Goal: Task Accomplishment & Management: Manage account settings

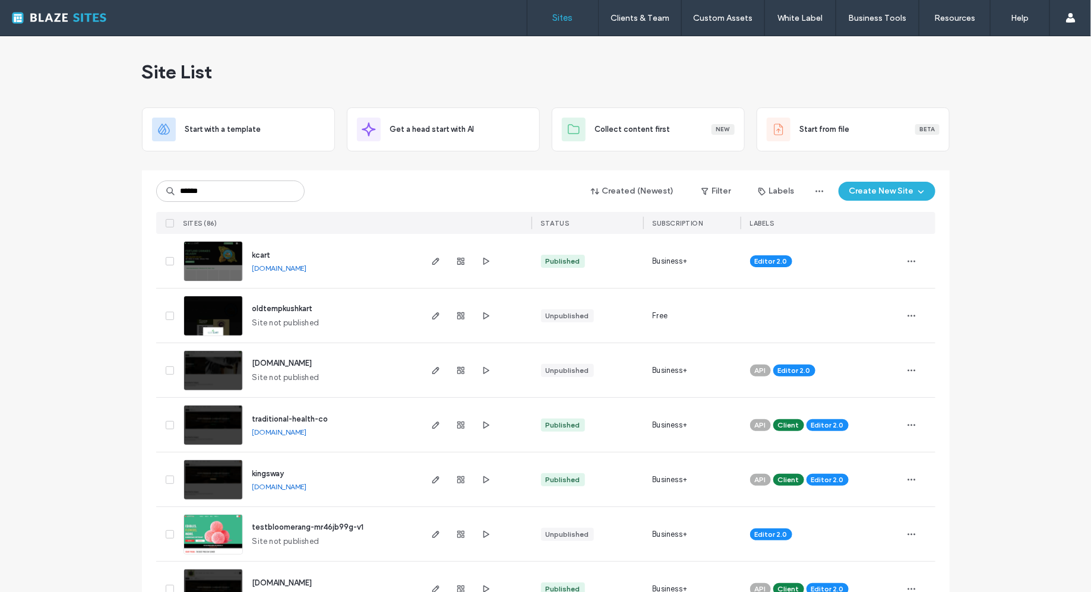
type input "******"
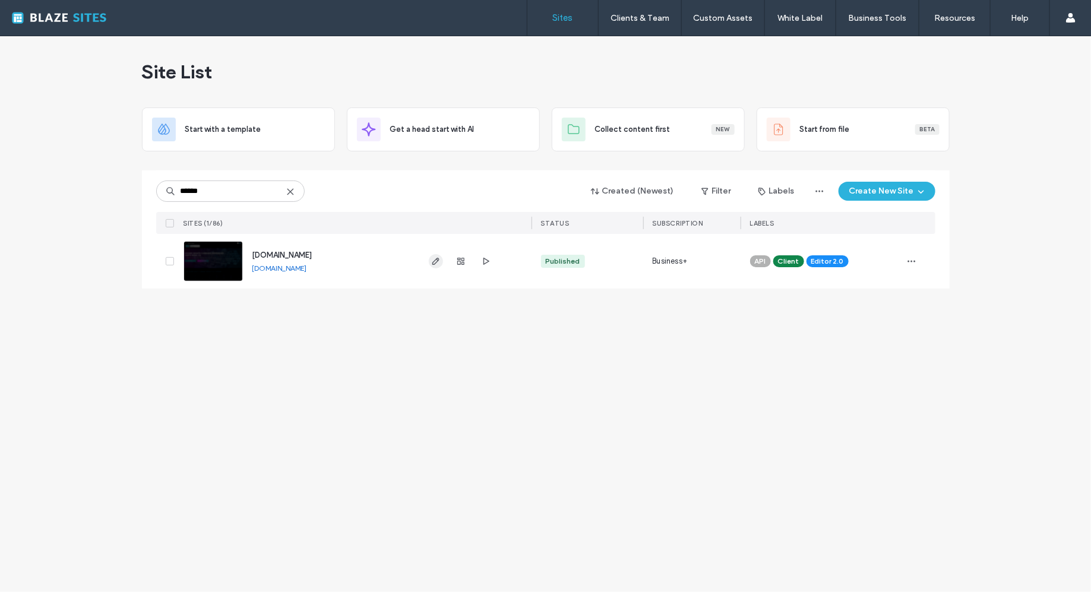
click at [432, 264] on icon "button" at bounding box center [436, 262] width 10 height 10
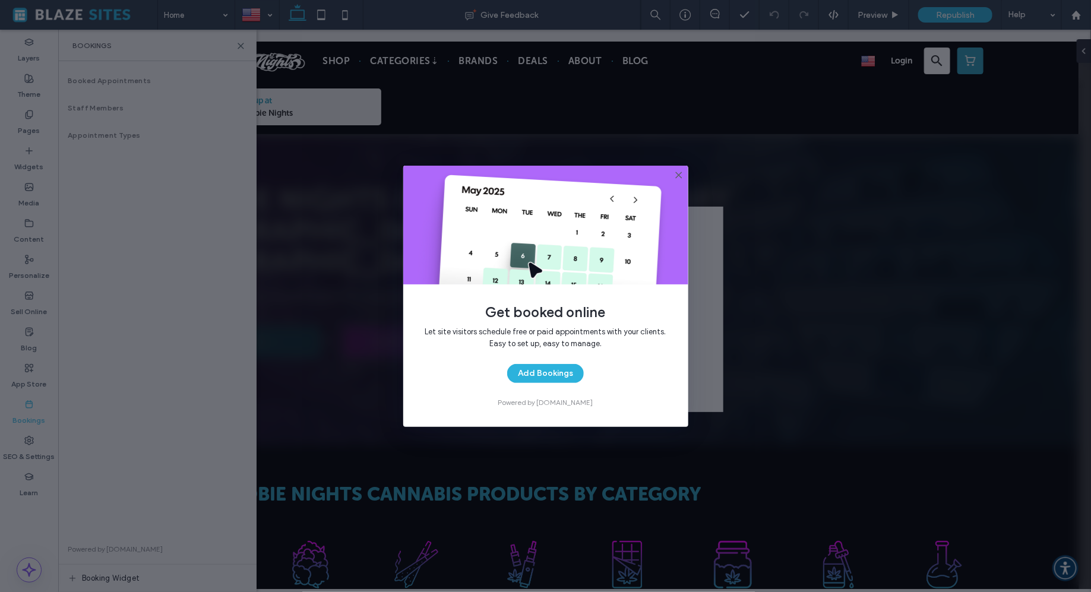
click at [680, 174] on icon at bounding box center [679, 175] width 10 height 10
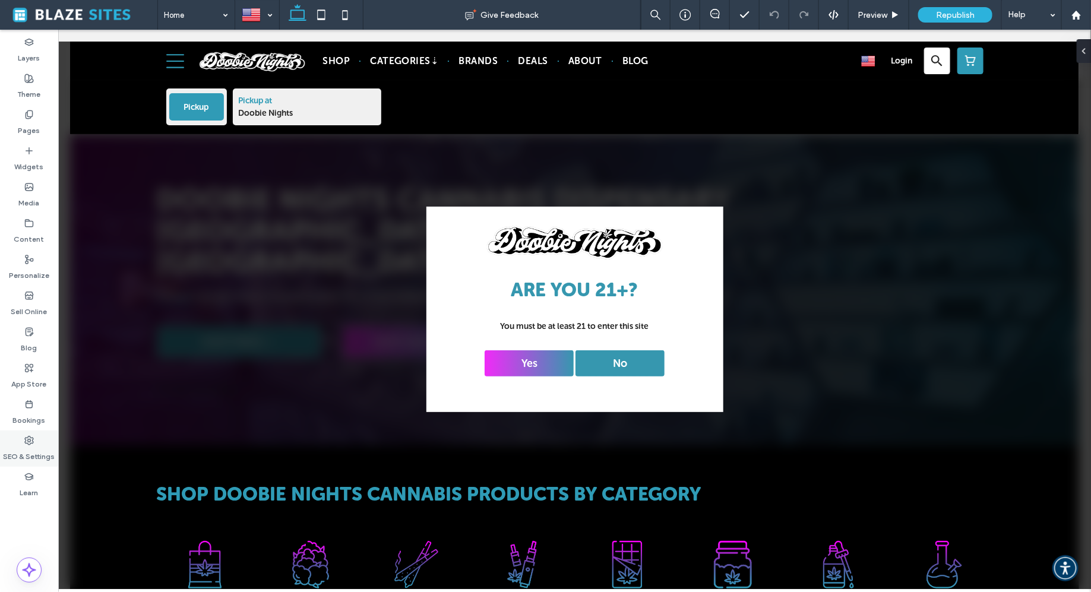
click at [18, 446] on label "SEO & Settings" at bounding box center [30, 453] width 52 height 17
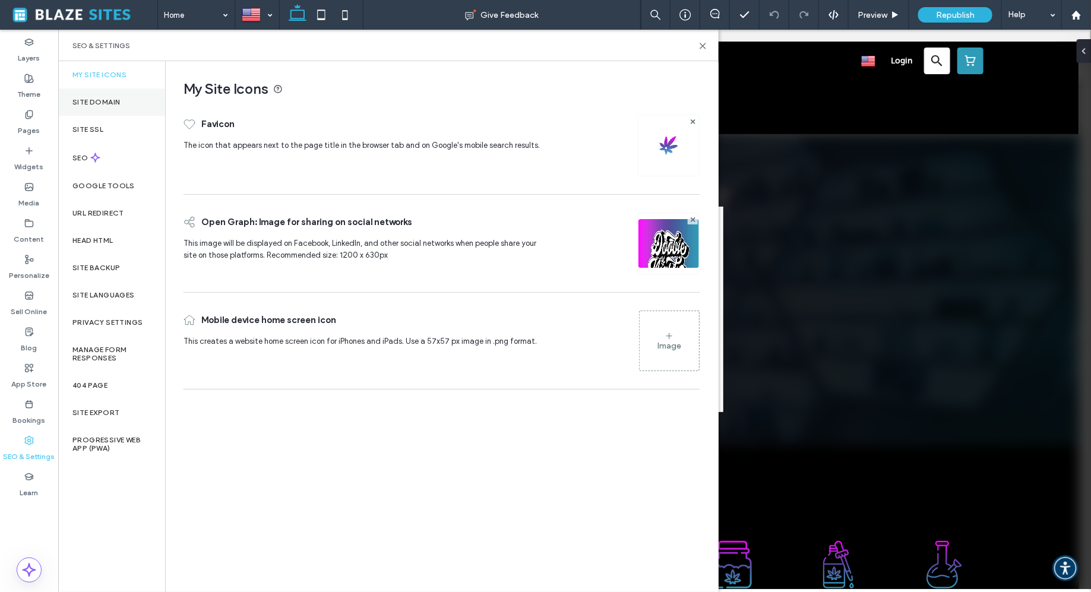
click at [111, 102] on label "Site Domain" at bounding box center [96, 102] width 48 height 8
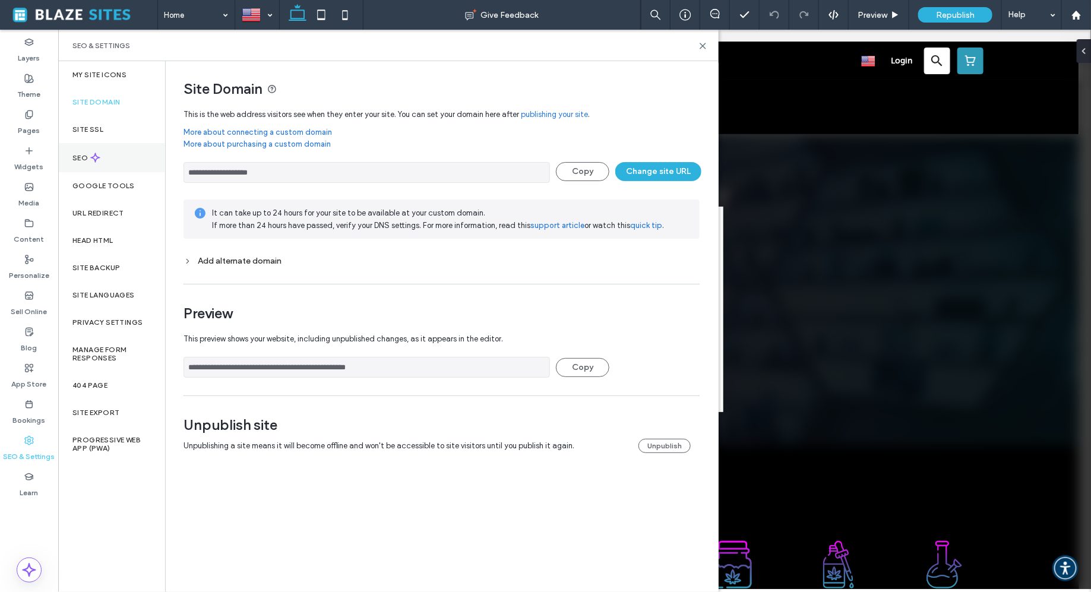
click at [102, 147] on div "SEO" at bounding box center [111, 157] width 107 height 29
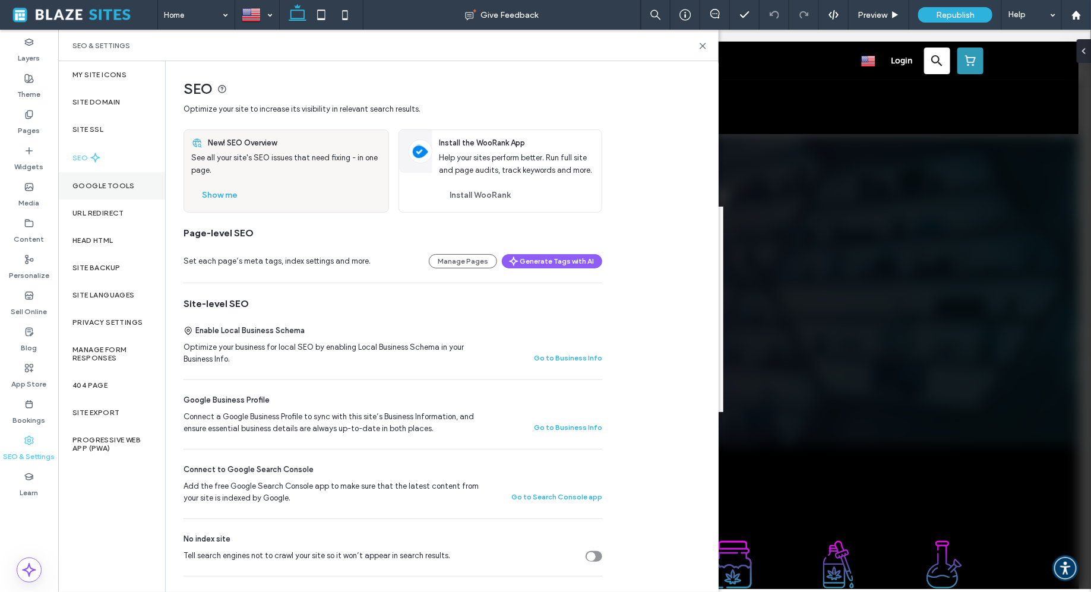
click at [108, 178] on div "Google Tools" at bounding box center [111, 185] width 107 height 27
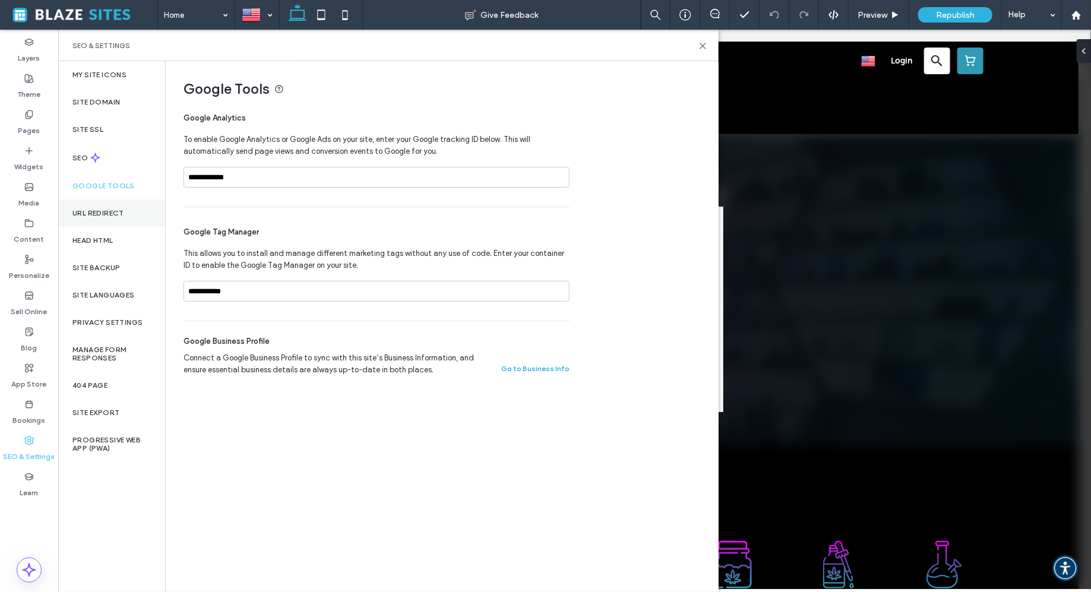
click at [108, 211] on label "URL Redirect" at bounding box center [98, 213] width 52 height 8
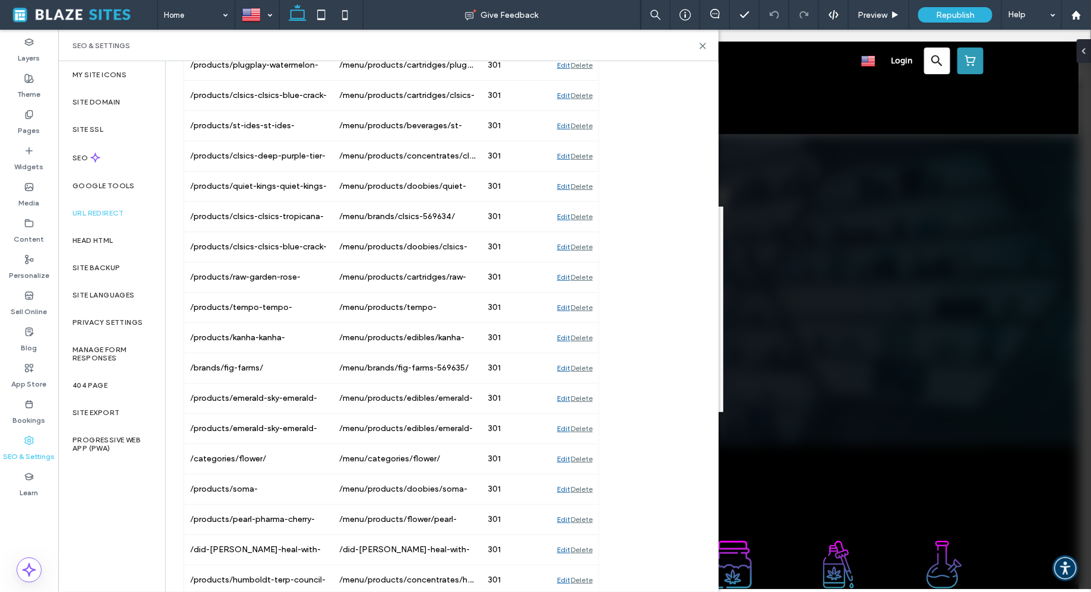
scroll to position [34607, 0]
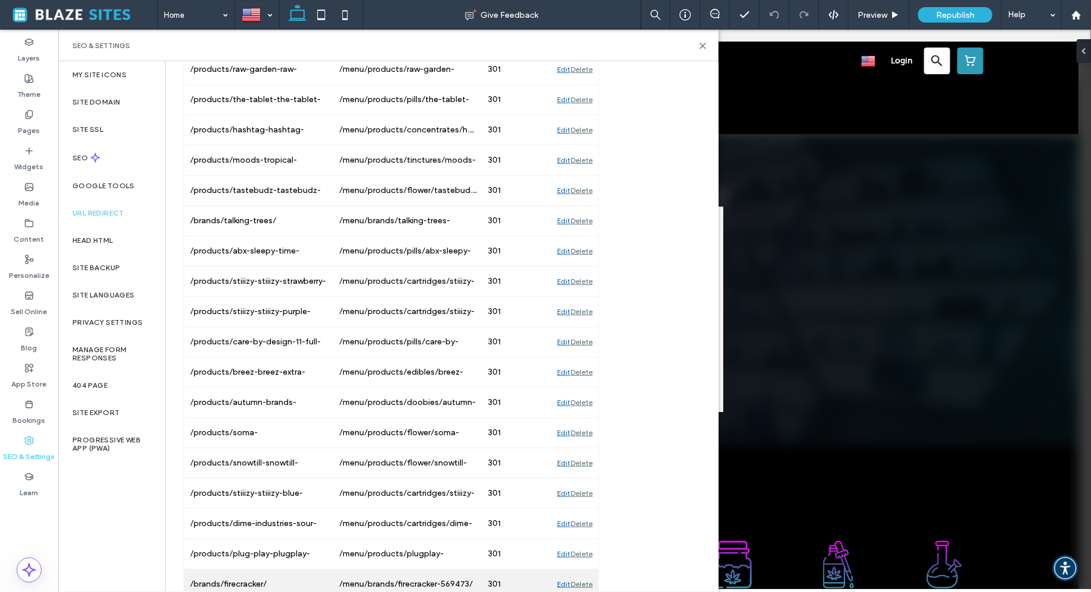
click at [304, 570] on div "/brands/firecracker/" at bounding box center [258, 585] width 149 height 30
click at [384, 570] on div "/menu/brands/firecracker-569473/" at bounding box center [407, 585] width 149 height 30
click at [563, 570] on div "Edit" at bounding box center [563, 585] width 13 height 30
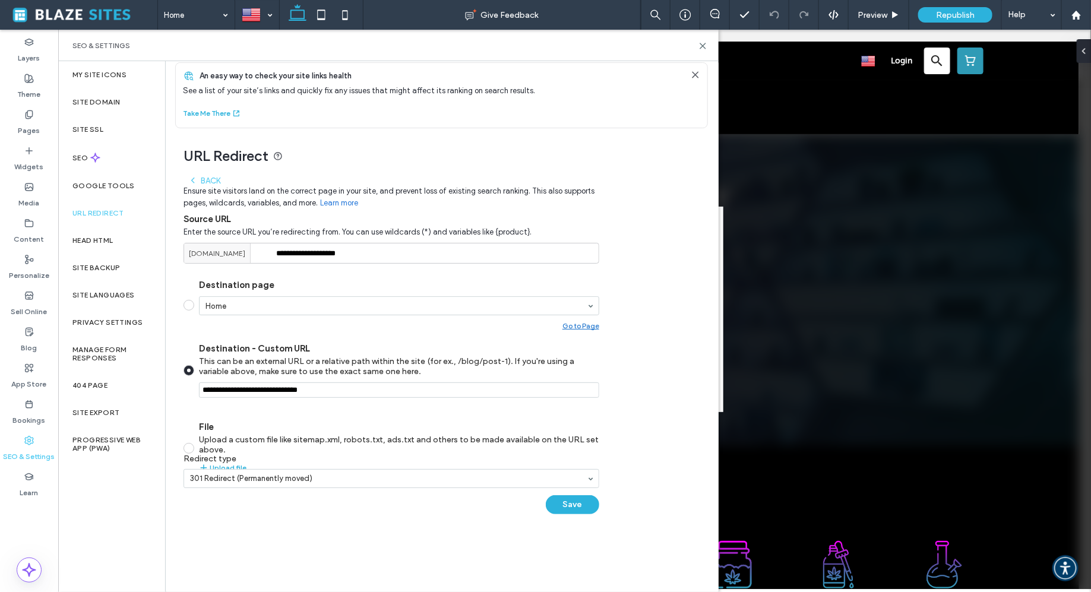
scroll to position [9, 0]
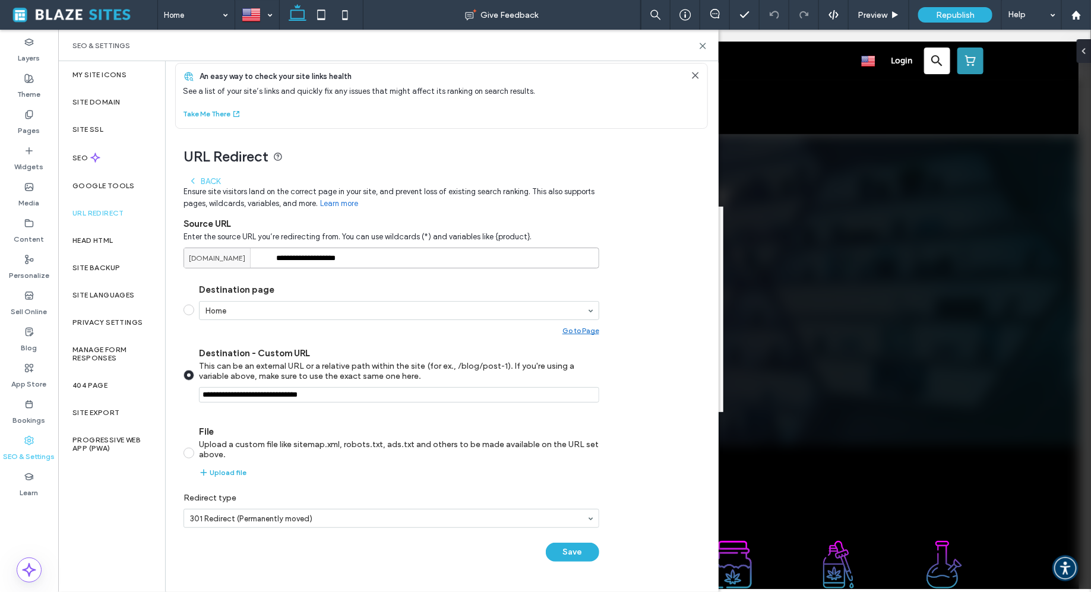
click at [406, 264] on input "**********" at bounding box center [392, 258] width 416 height 21
drag, startPoint x: 343, startPoint y: 391, endPoint x: 192, endPoint y: 393, distance: 150.3
click at [192, 393] on label "Destination - Custom URL This can be an external URL or a relative path within …" at bounding box center [392, 375] width 416 height 55
click at [365, 265] on input "**********" at bounding box center [392, 258] width 416 height 21
click at [577, 557] on button "Save" at bounding box center [572, 552] width 53 height 19
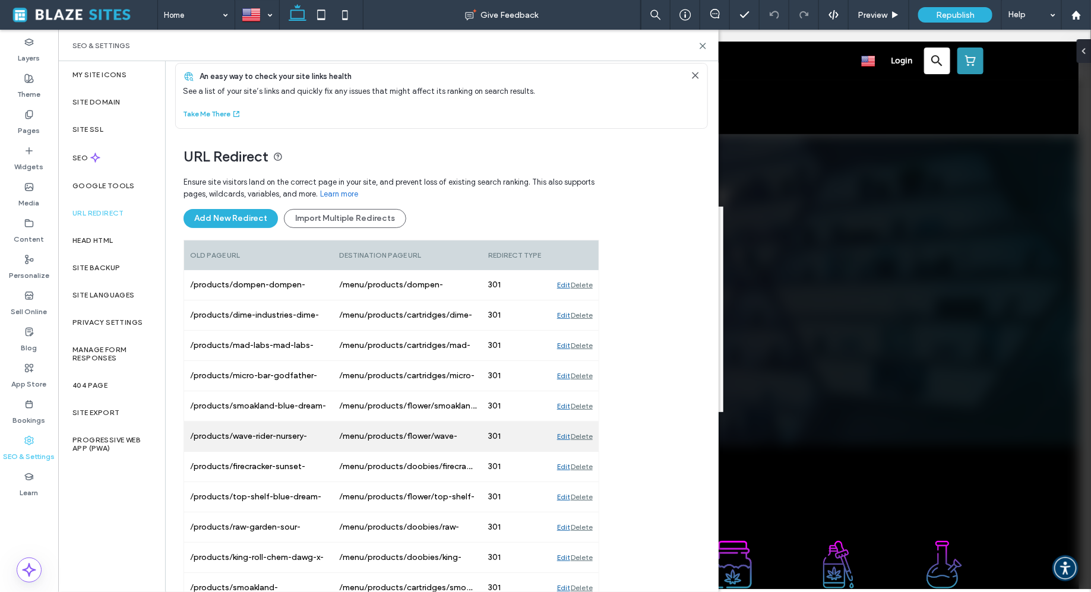
scroll to position [57, 0]
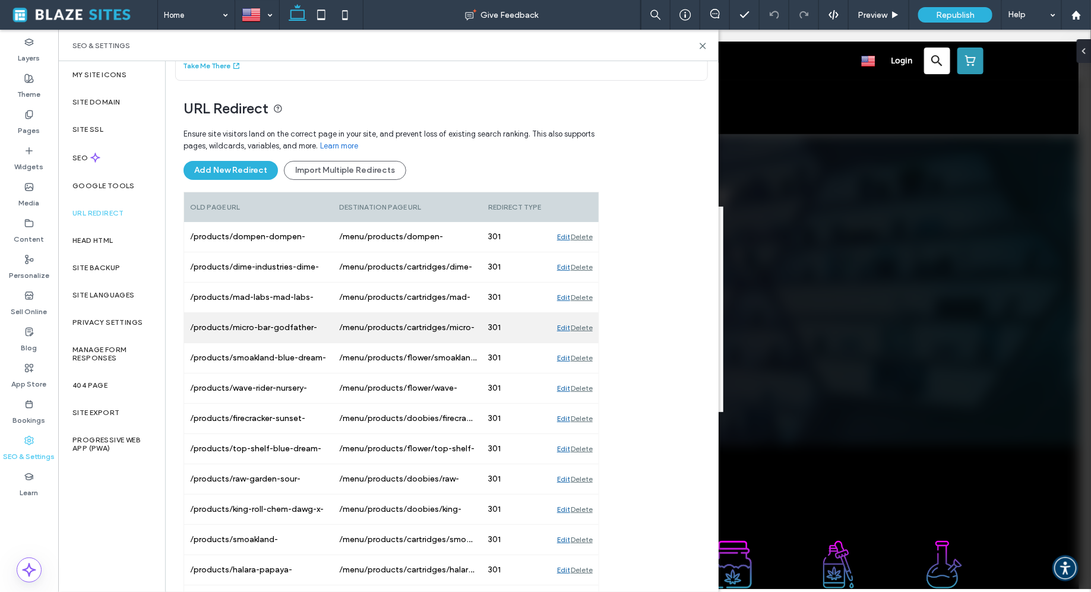
click at [273, 329] on div "/products/micro-bar-godfather-og-live-resin-hte-all-in-one-1g-for-sale-[GEOGRAP…" at bounding box center [258, 328] width 149 height 30
copy div "/products/micro-bar-godfather-og-live-resin-hte-all-in-one-1g-for-sale-[GEOGRAP…"
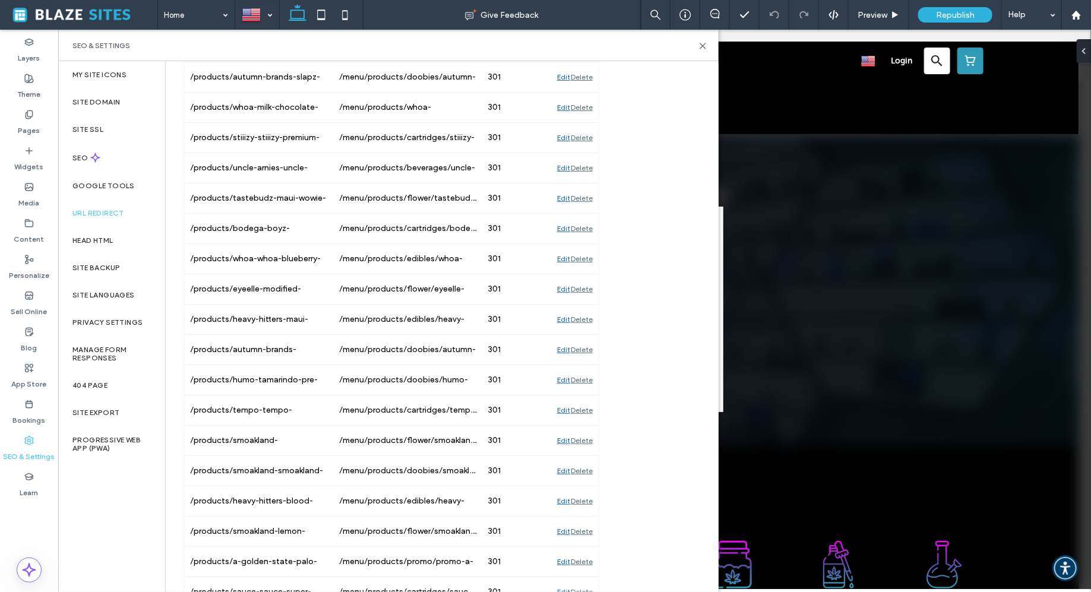
scroll to position [3424, 0]
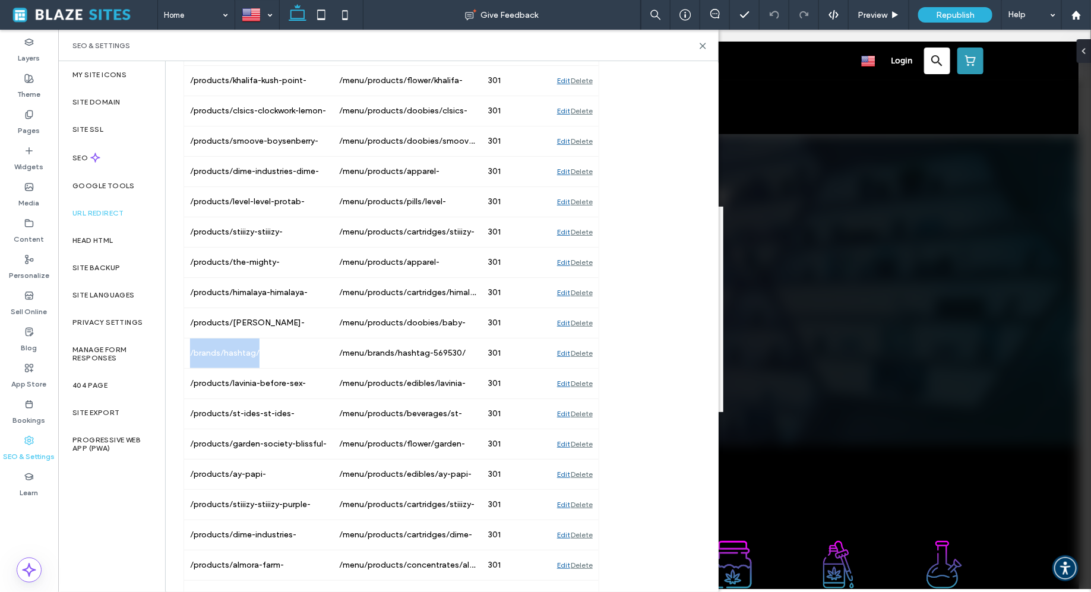
drag, startPoint x: 268, startPoint y: 332, endPoint x: 175, endPoint y: 331, distance: 93.3
copy div "/brands/hashtag/"
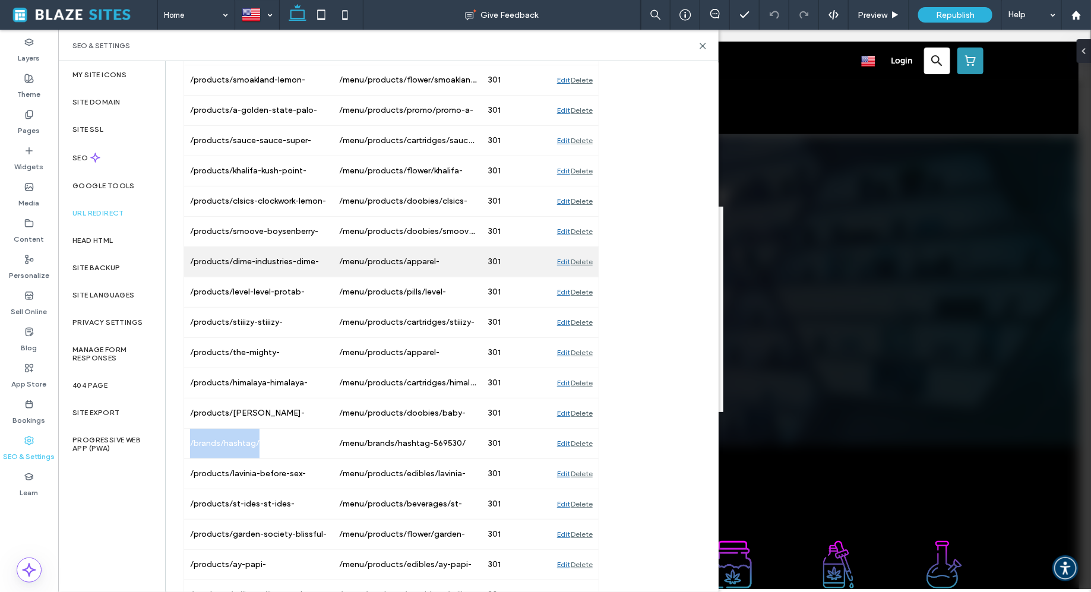
scroll to position [3205, 0]
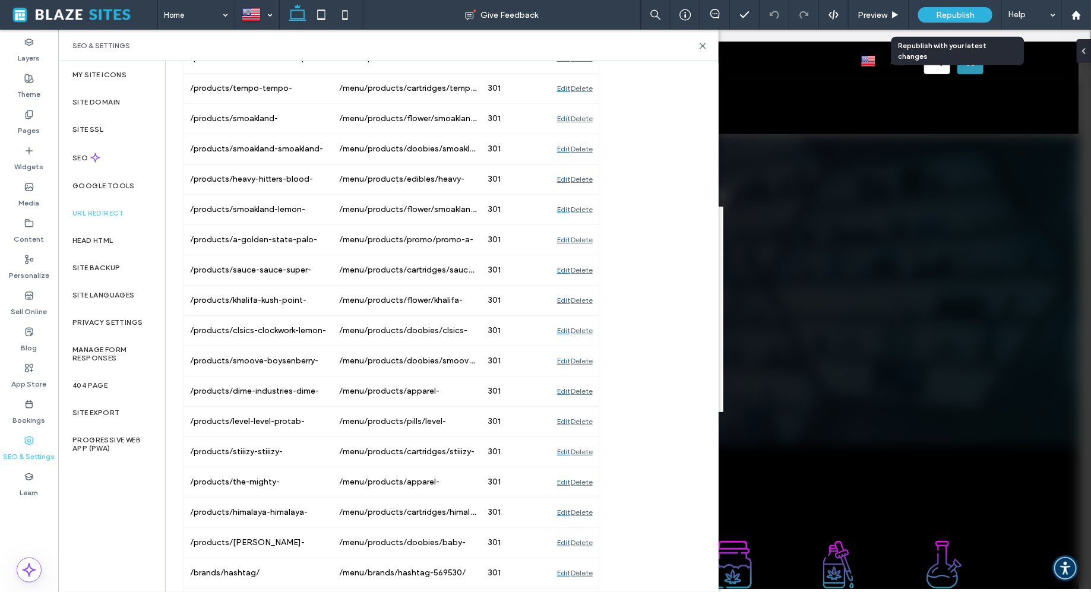
click at [934, 7] on div "Republish" at bounding box center [955, 14] width 74 height 15
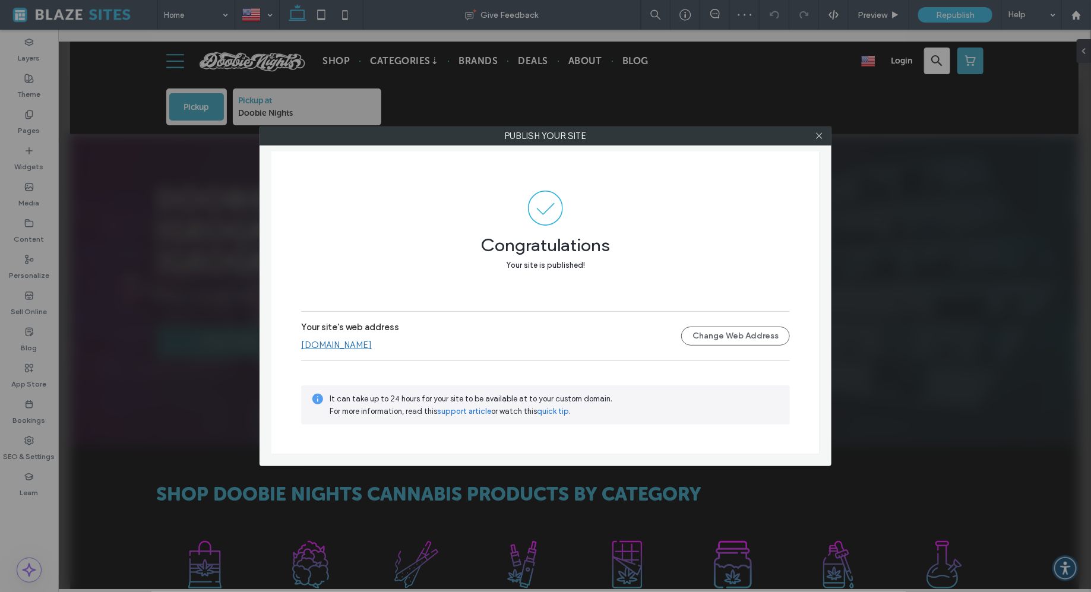
click at [361, 346] on link "www.doobienights.com" at bounding box center [336, 345] width 71 height 11
click at [819, 137] on icon at bounding box center [819, 135] width 9 height 9
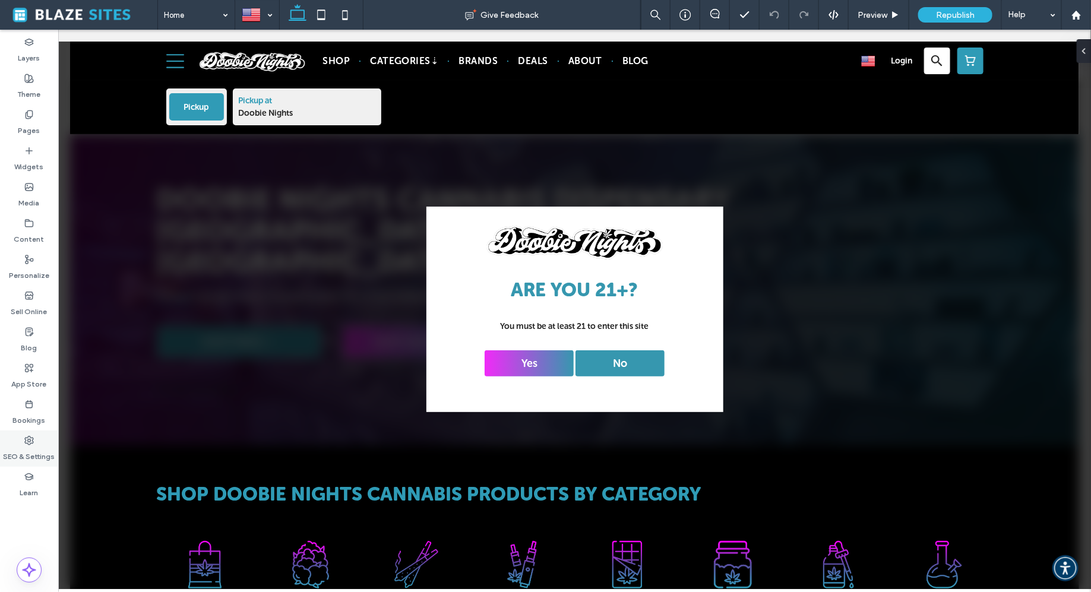
click at [20, 438] on div "SEO & Settings" at bounding box center [29, 449] width 58 height 36
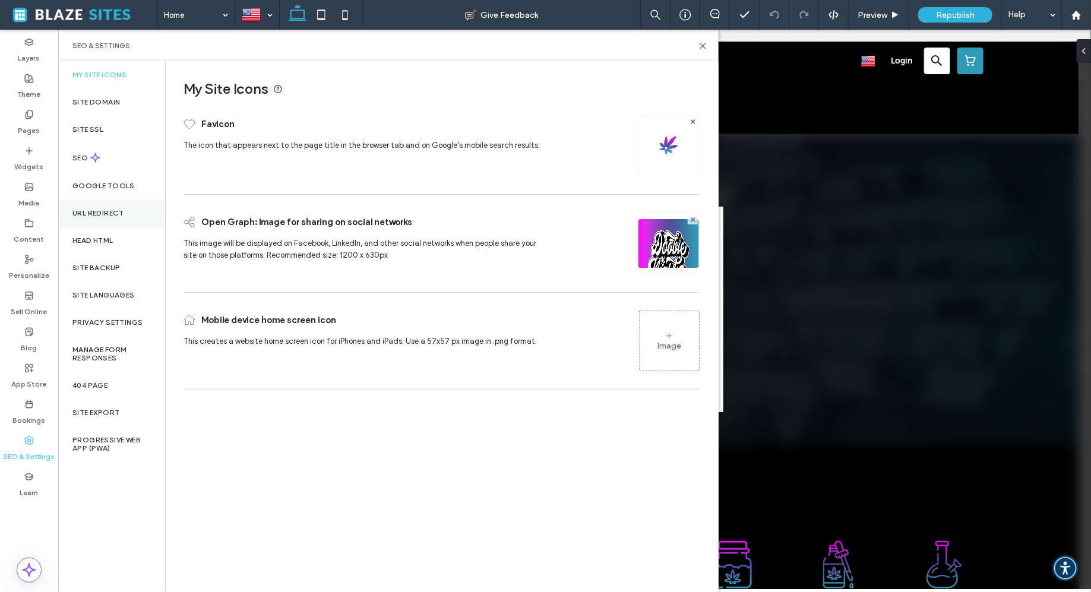
click at [106, 202] on div "URL Redirect" at bounding box center [111, 213] width 107 height 27
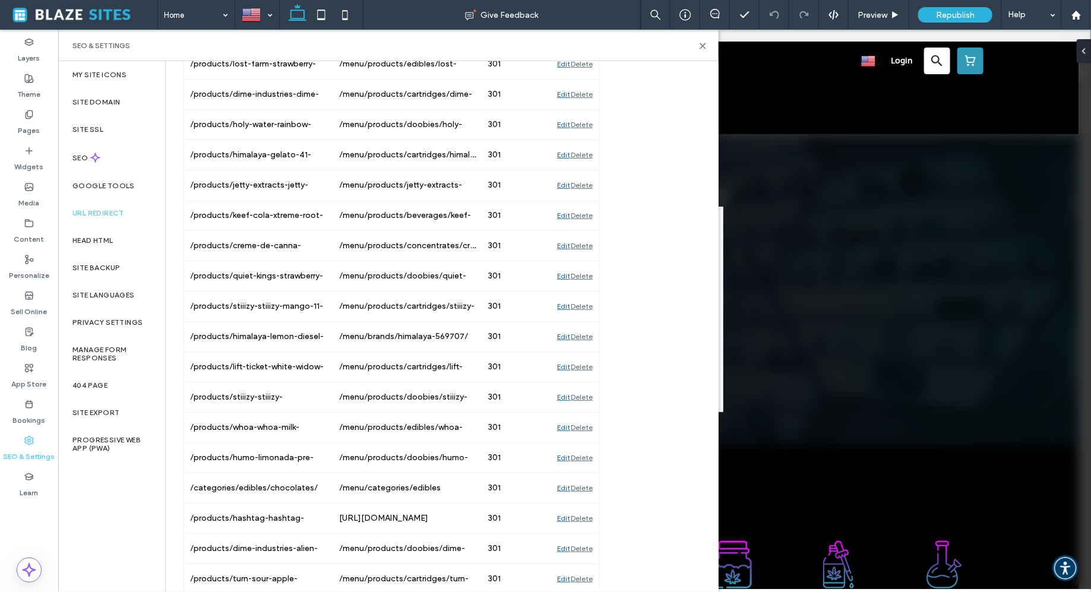
scroll to position [1560, 0]
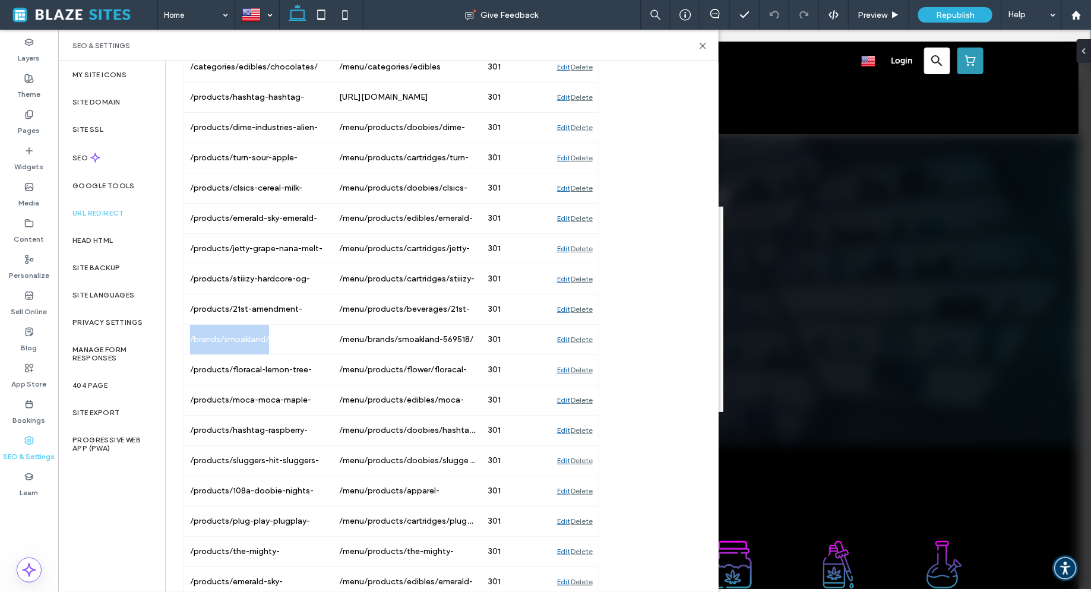
drag, startPoint x: 279, startPoint y: 319, endPoint x: 179, endPoint y: 321, distance: 99.8
copy div "/brands/smoakland/"
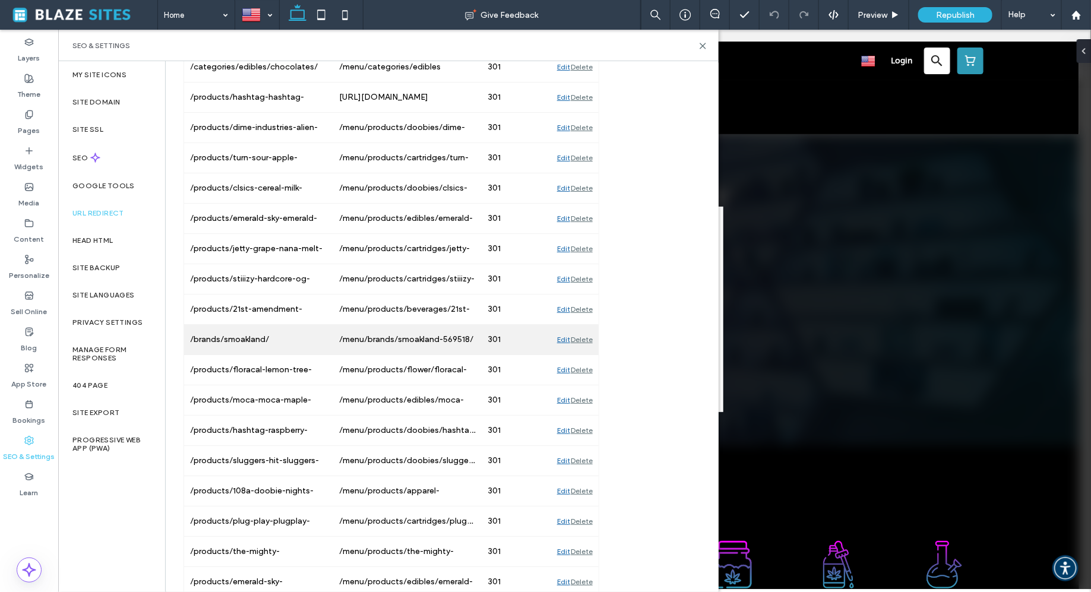
click at [401, 326] on div "/menu/brands/smoakland-569518/" at bounding box center [407, 340] width 149 height 30
copy div "/menu/brands/smoakland-569518/"
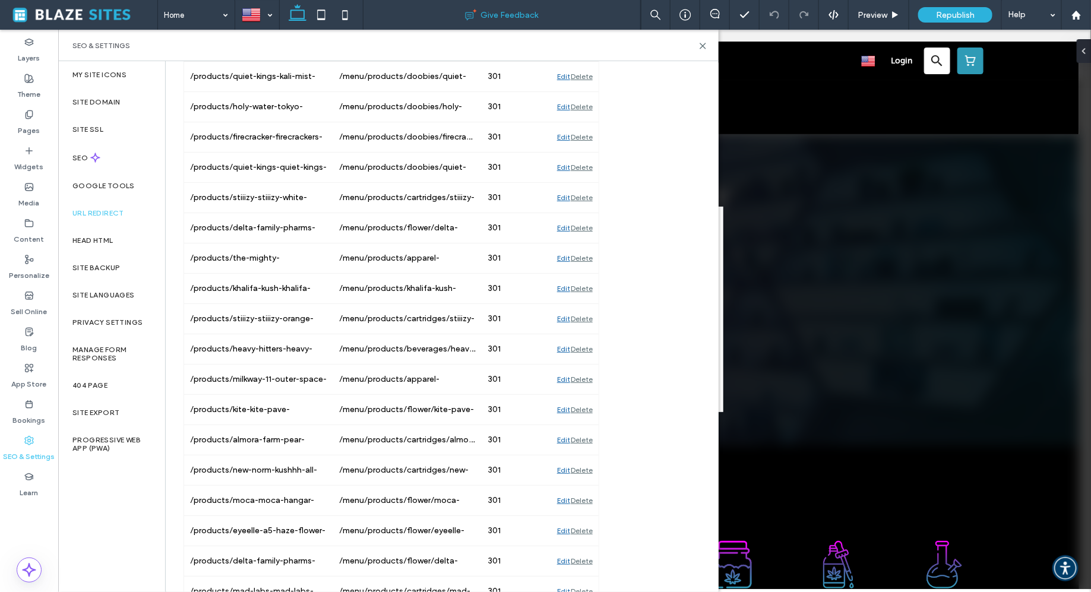
scroll to position [44741, 0]
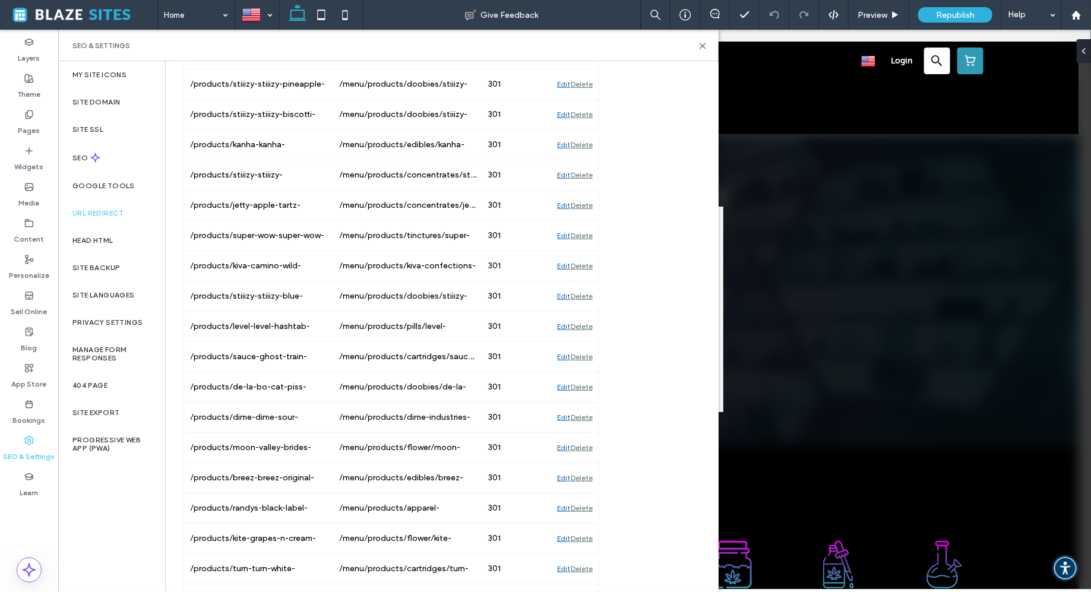
drag, startPoint x: 403, startPoint y: 330, endPoint x: 331, endPoint y: 331, distance: 71.9
copy div "/menu/brands/"
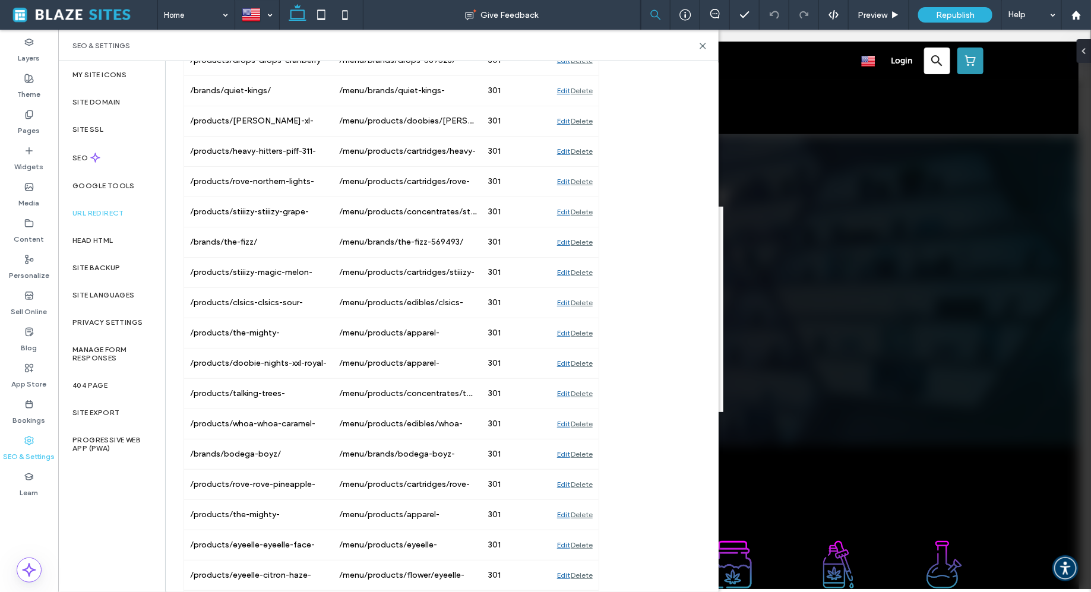
scroll to position [17798, 0]
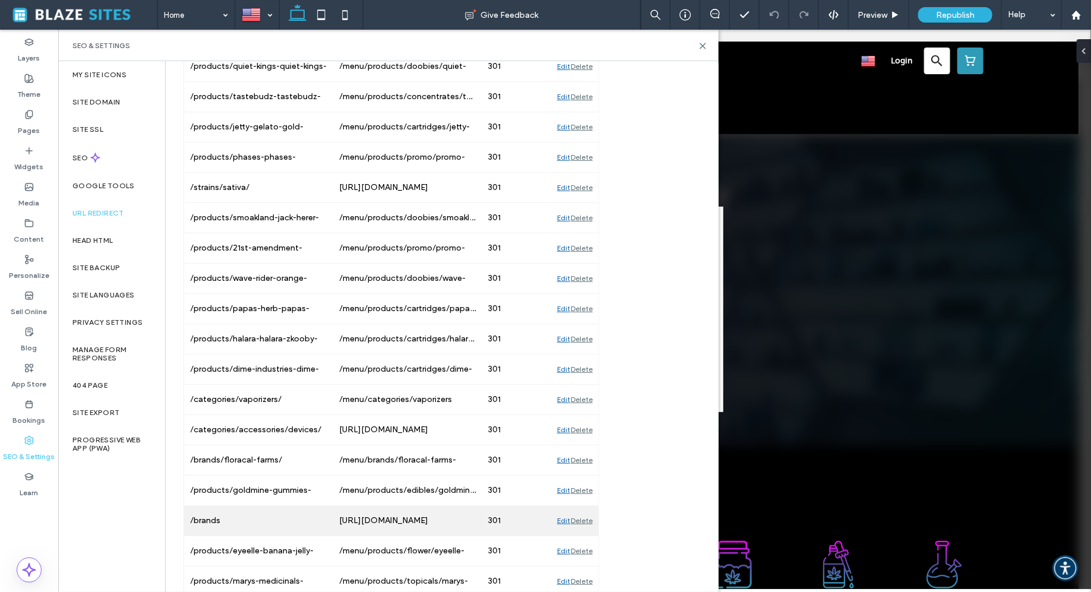
click at [289, 506] on div "/brands" at bounding box center [258, 521] width 149 height 30
click at [432, 506] on div "http://www.doobienights.com/menu/brands" at bounding box center [407, 521] width 149 height 30
click at [405, 506] on div "http://www.doobienights.com/menu/brands" at bounding box center [407, 521] width 149 height 30
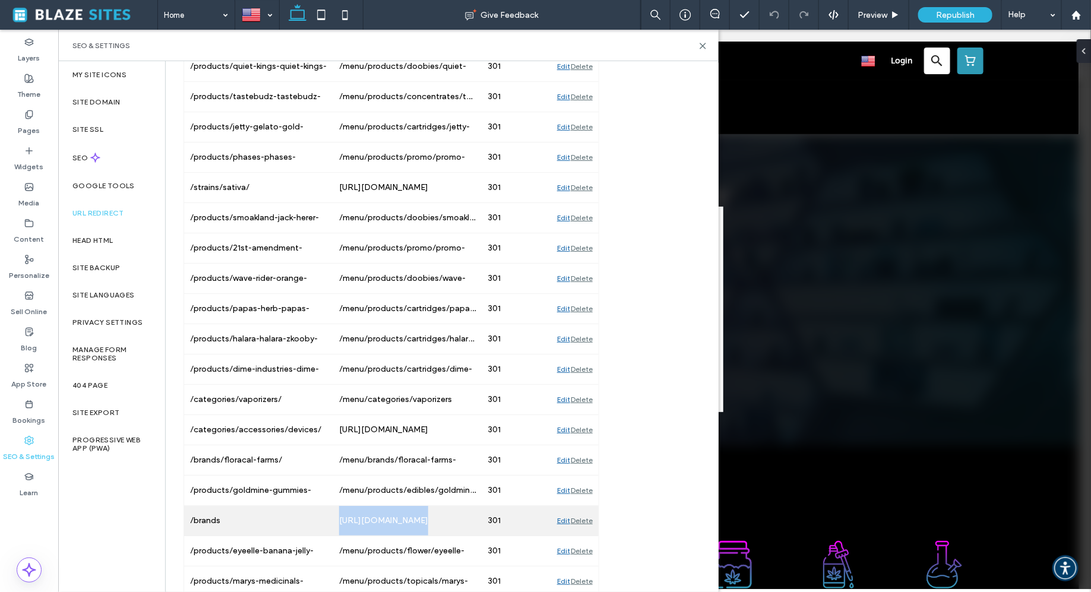
click at [405, 506] on div "http://www.doobienights.com/menu/brands" at bounding box center [407, 521] width 149 height 30
click at [272, 506] on div "/brands" at bounding box center [258, 521] width 149 height 30
click at [588, 506] on div "Delete" at bounding box center [582, 521] width 22 height 30
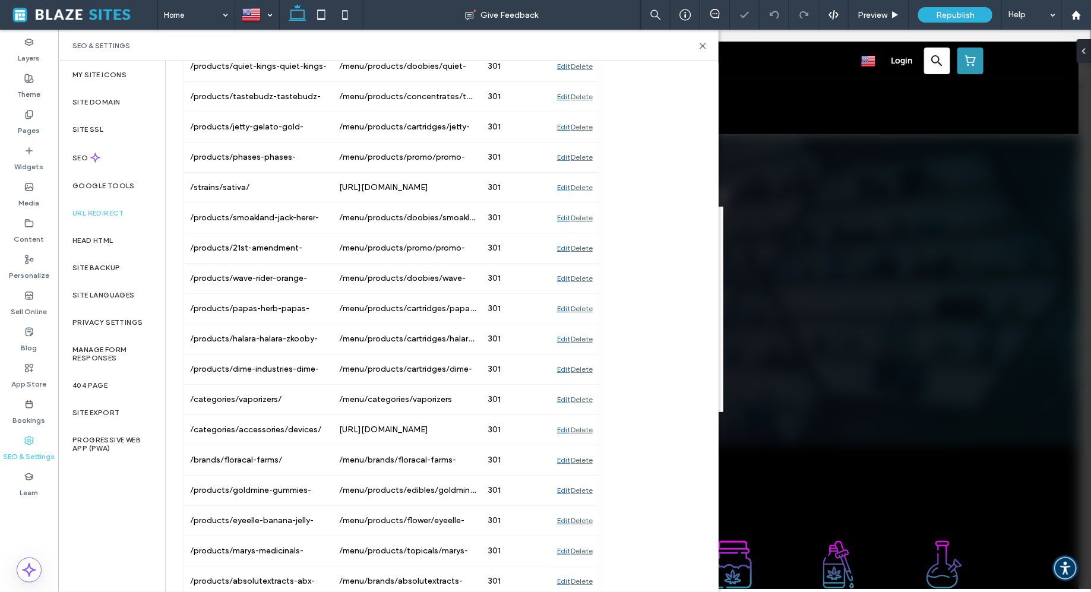
scroll to position [17768, 0]
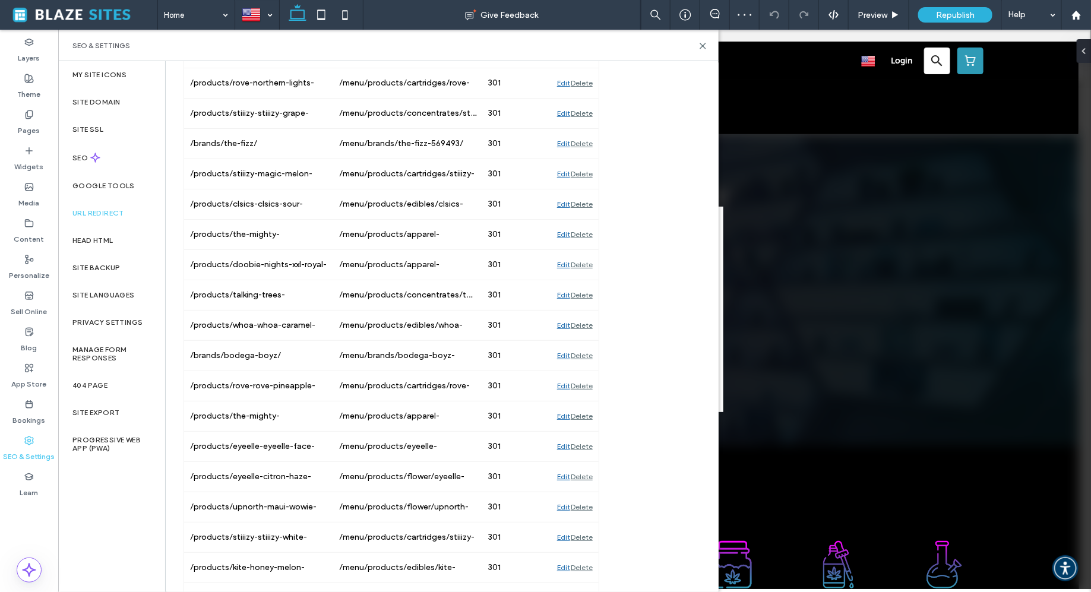
click at [703, 52] on div "SEO & Settings" at bounding box center [388, 45] width 661 height 31
click at [703, 46] on use at bounding box center [702, 45] width 5 height 5
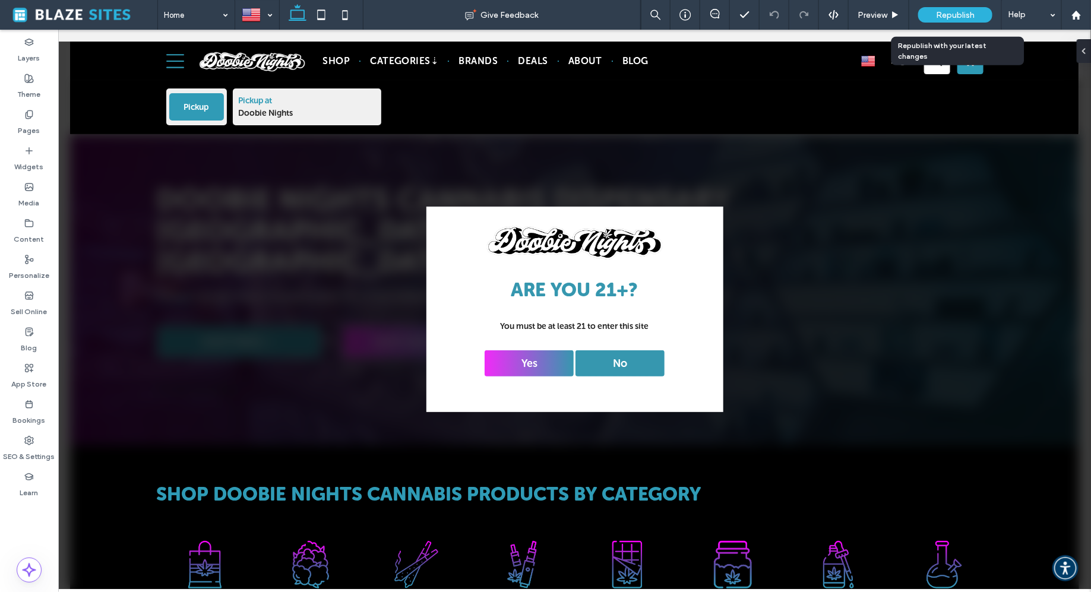
click at [973, 15] on span "Republish" at bounding box center [955, 15] width 39 height 10
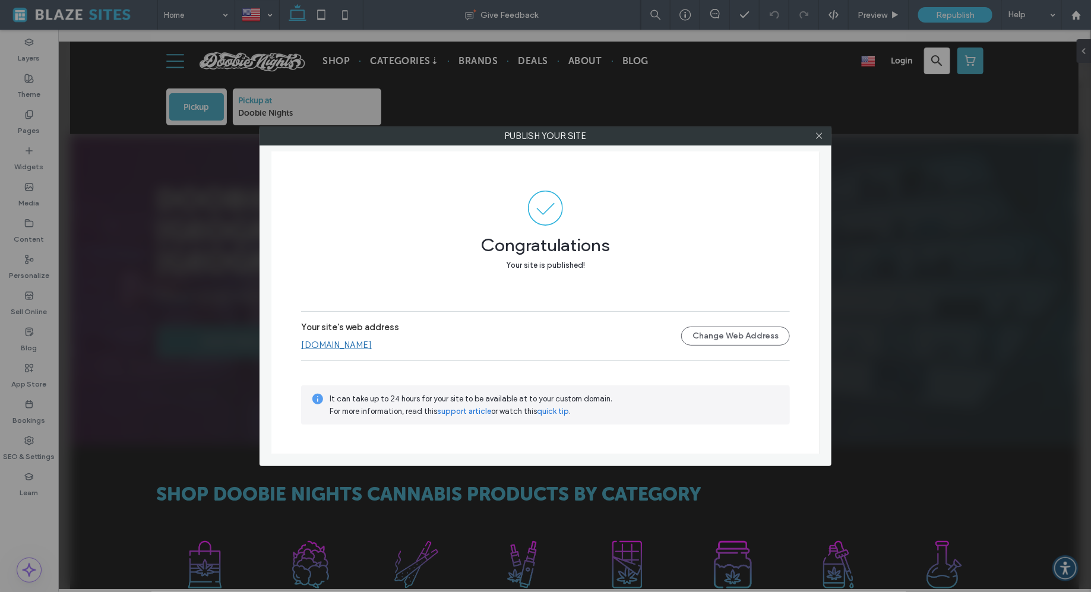
click at [372, 342] on link "www.doobienights.com" at bounding box center [336, 345] width 71 height 11
click at [821, 136] on icon at bounding box center [819, 135] width 9 height 9
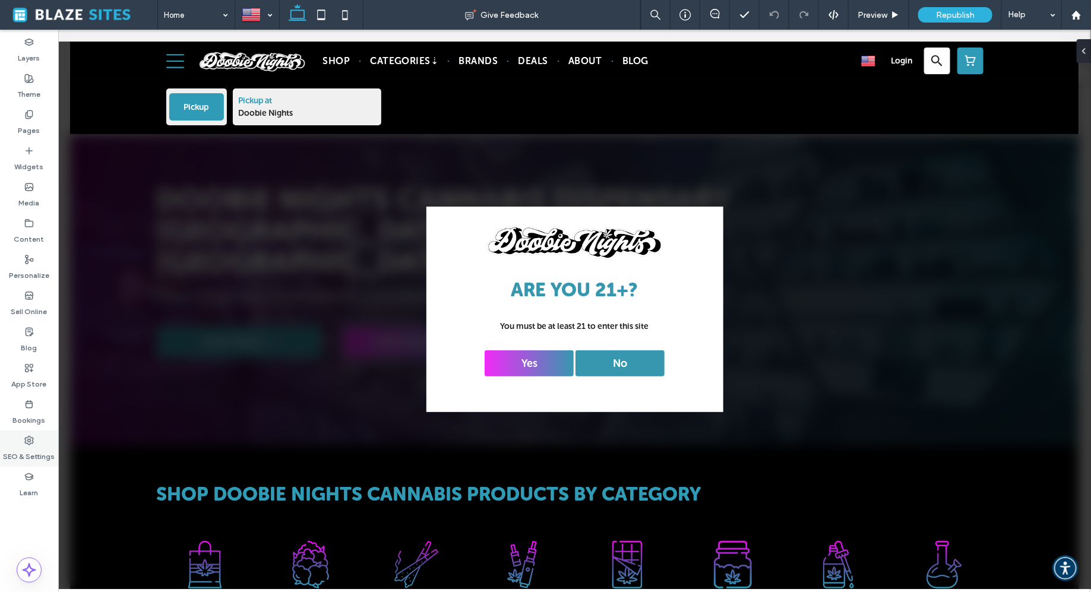
click at [33, 455] on label "SEO & Settings" at bounding box center [30, 453] width 52 height 17
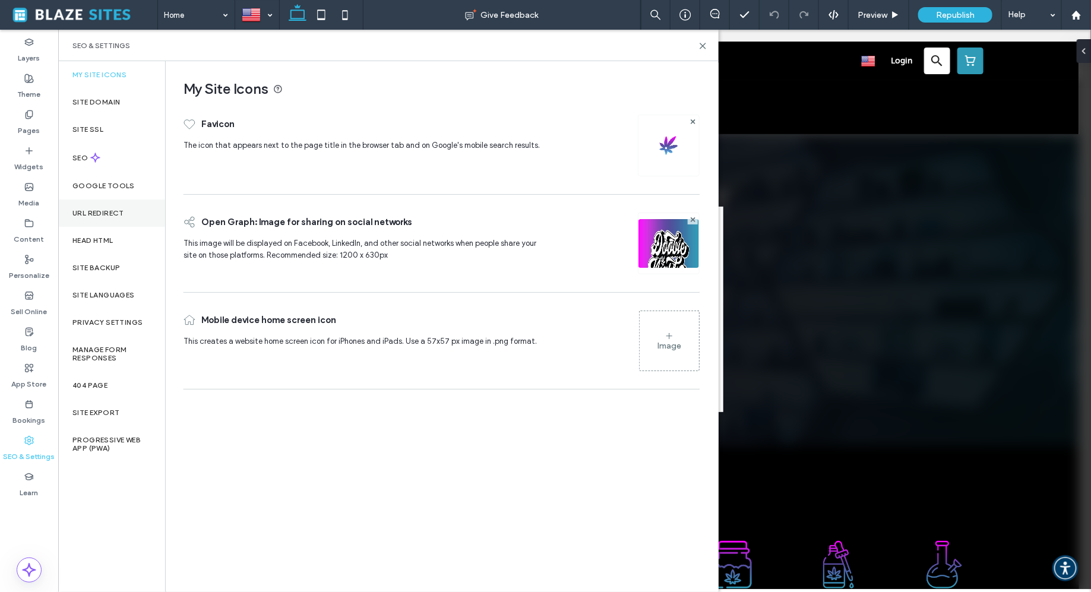
click at [96, 210] on label "URL Redirect" at bounding box center [98, 213] width 52 height 8
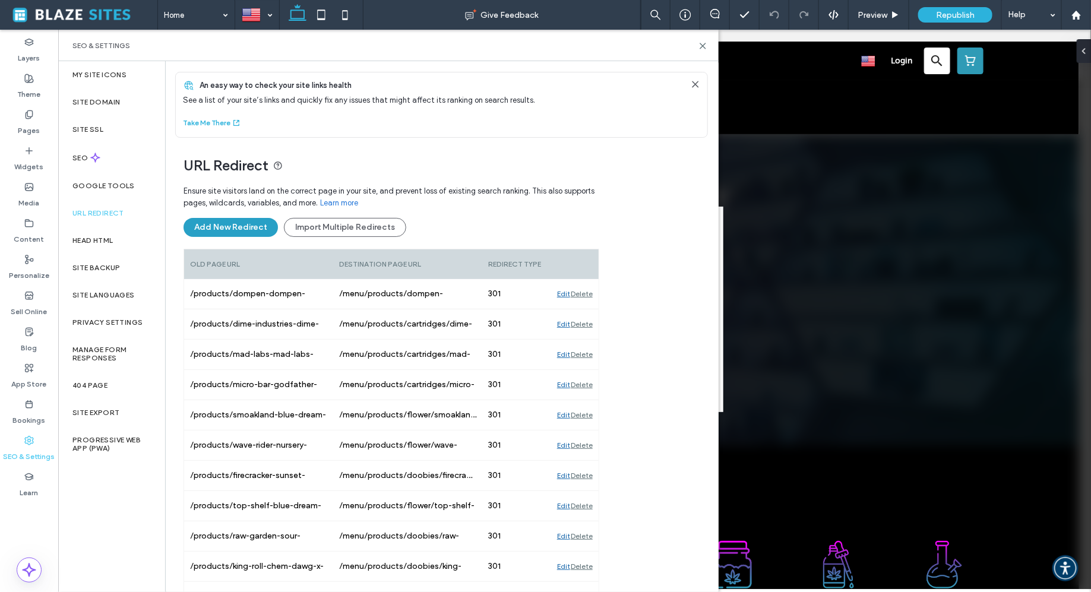
click at [261, 221] on button "Add New Redirect" at bounding box center [231, 227] width 94 height 19
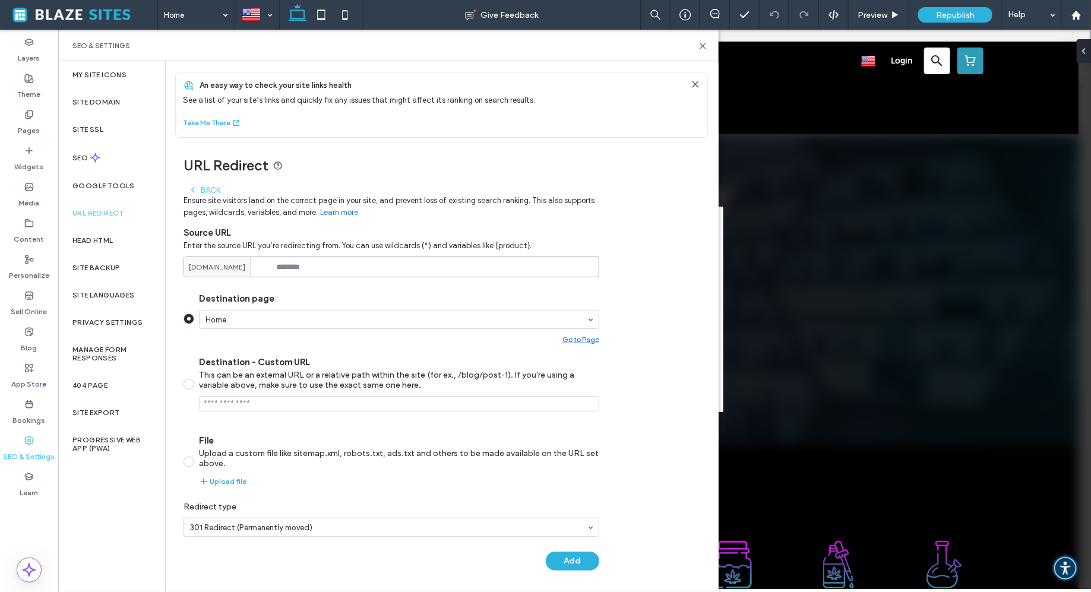
click at [299, 266] on input at bounding box center [392, 267] width 416 height 21
type input "*******"
click at [290, 401] on input "Destination - Custom URL This can be an external URL or a relative path within …" at bounding box center [399, 403] width 400 height 15
paste input "**********"
type input "**********"
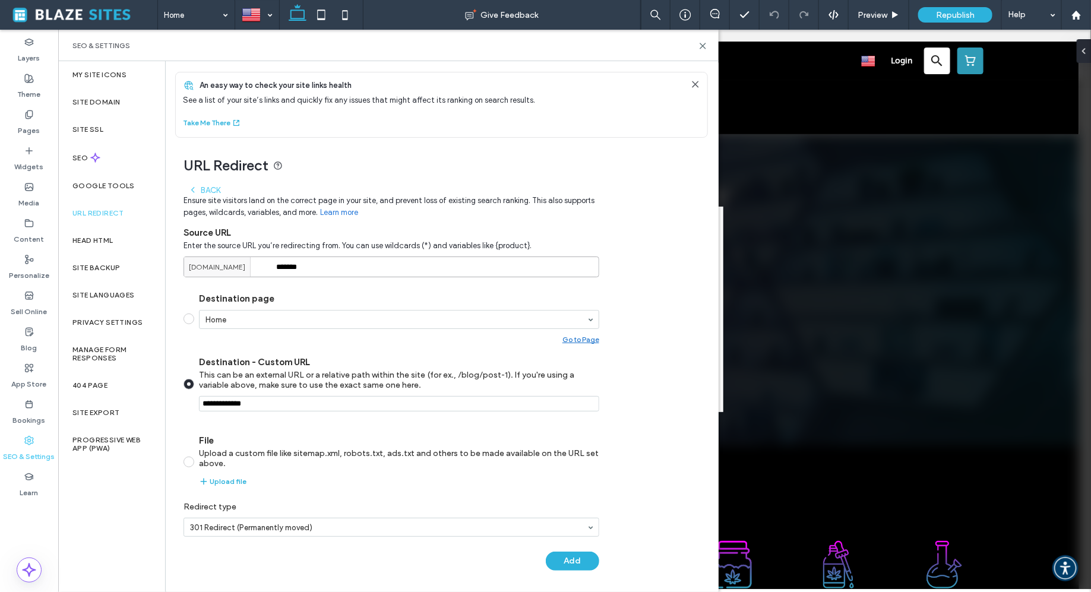
click at [328, 267] on input "*******" at bounding box center [392, 267] width 416 height 21
type input "********"
click at [577, 564] on button "Add" at bounding box center [572, 561] width 53 height 19
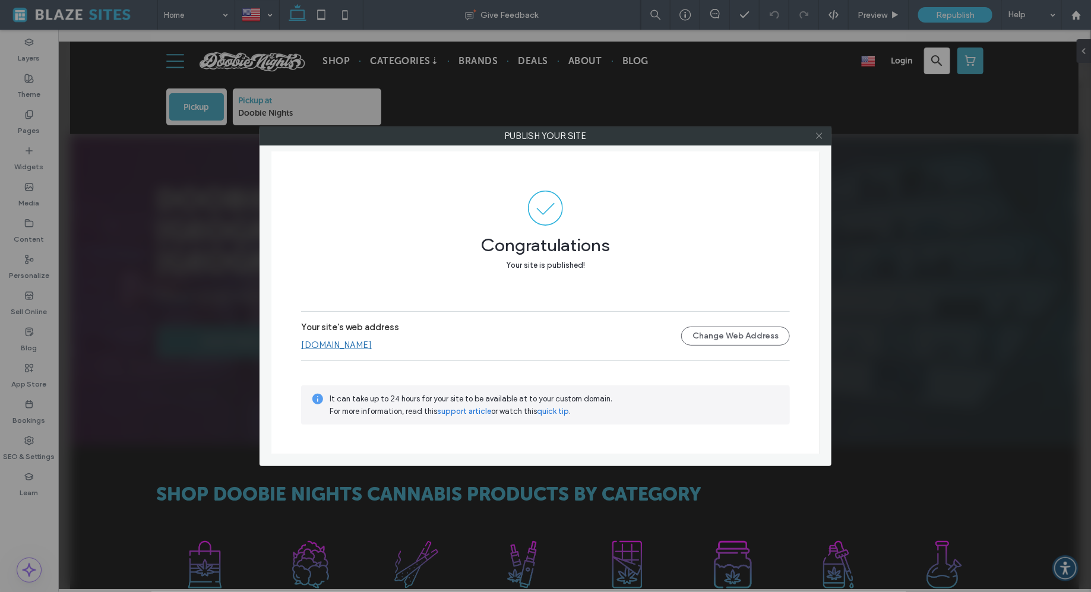
click at [821, 134] on icon at bounding box center [819, 135] width 9 height 9
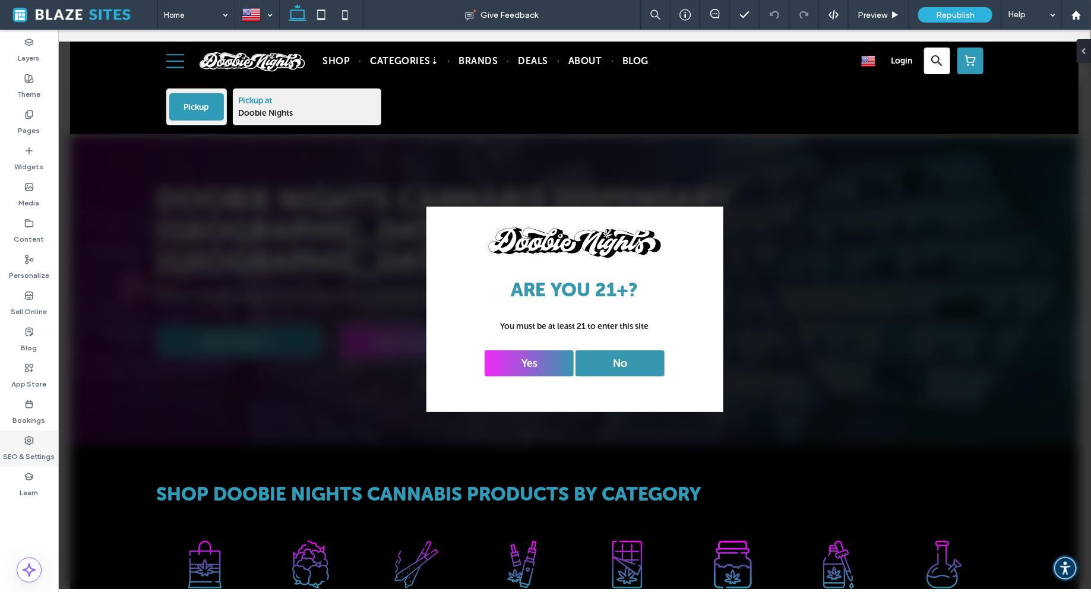
click at [12, 460] on label "SEO & Settings" at bounding box center [30, 453] width 52 height 17
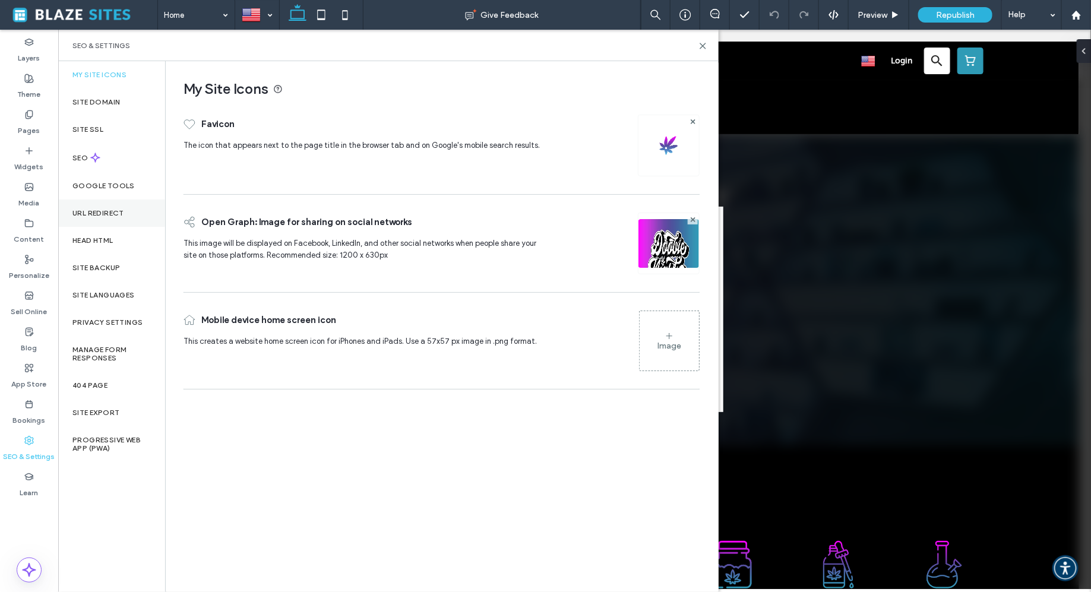
click at [100, 207] on div "URL Redirect" at bounding box center [111, 213] width 107 height 27
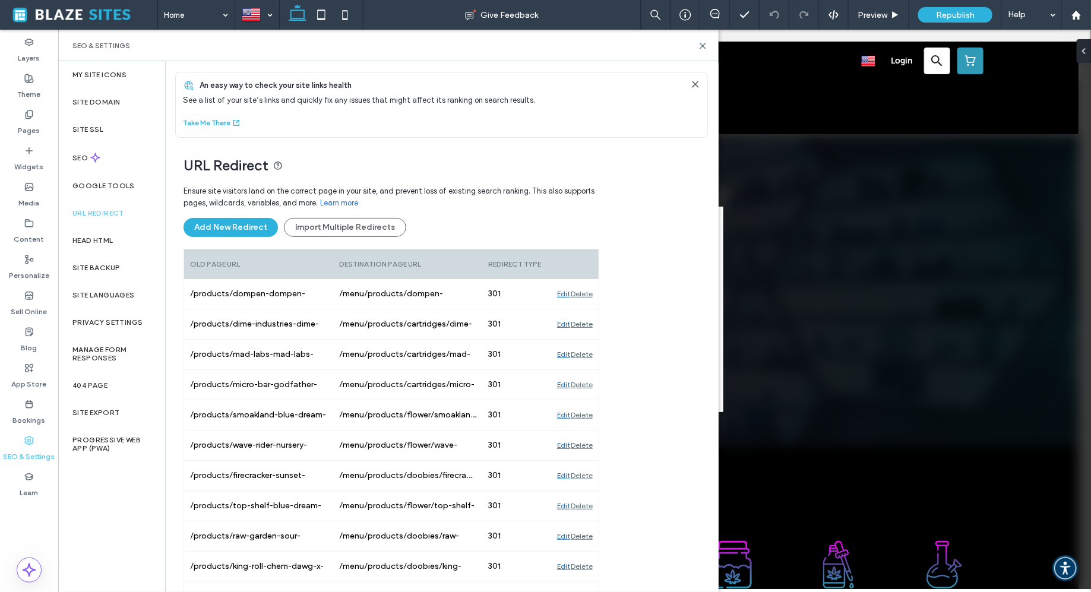
scroll to position [34577, 0]
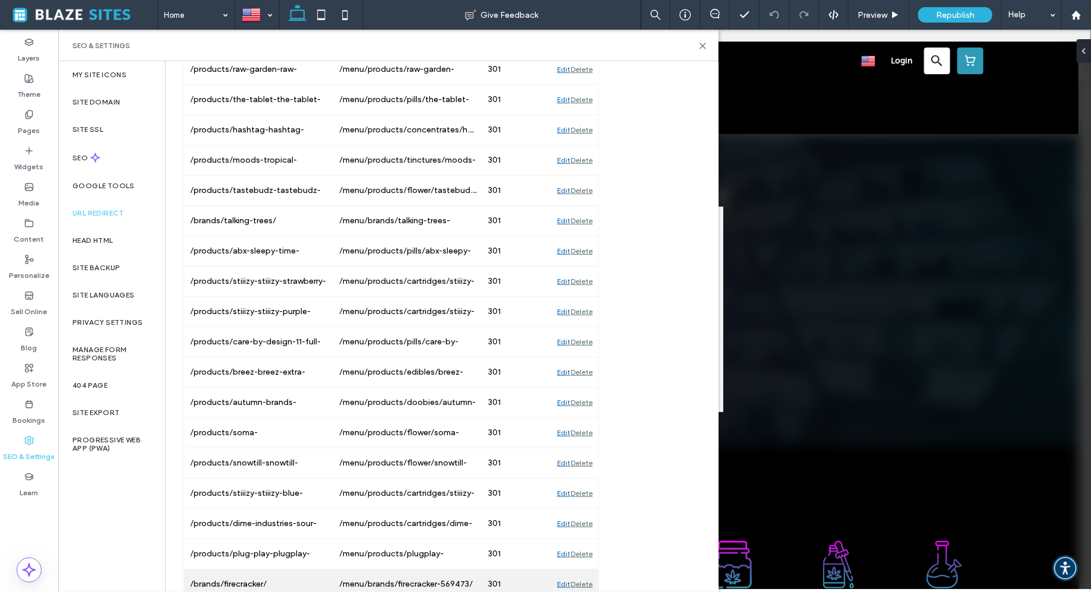
click at [559, 570] on div "Edit" at bounding box center [563, 585] width 13 height 30
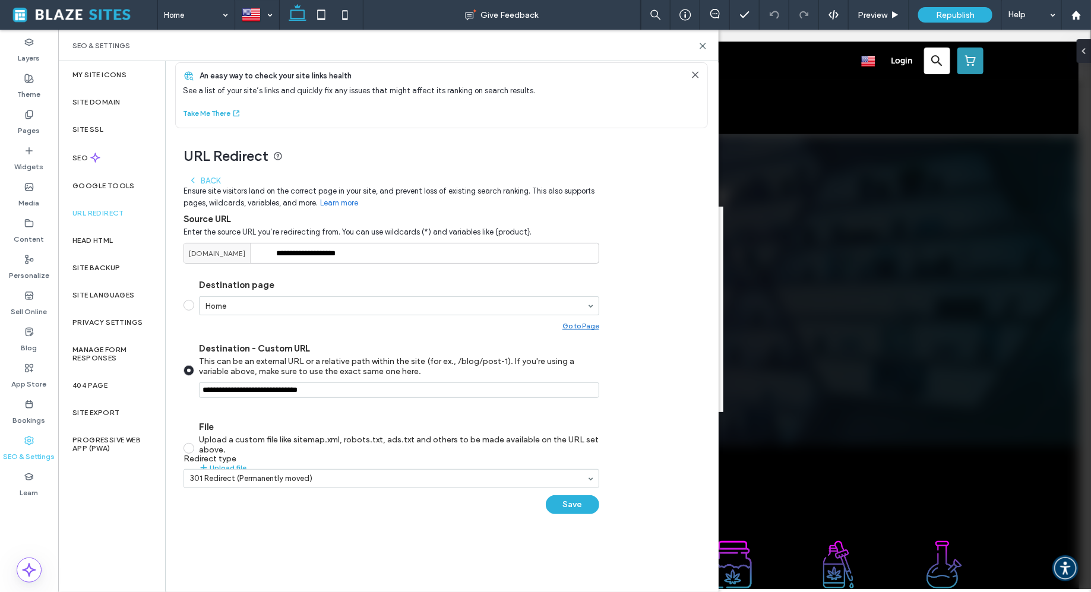
scroll to position [9, 0]
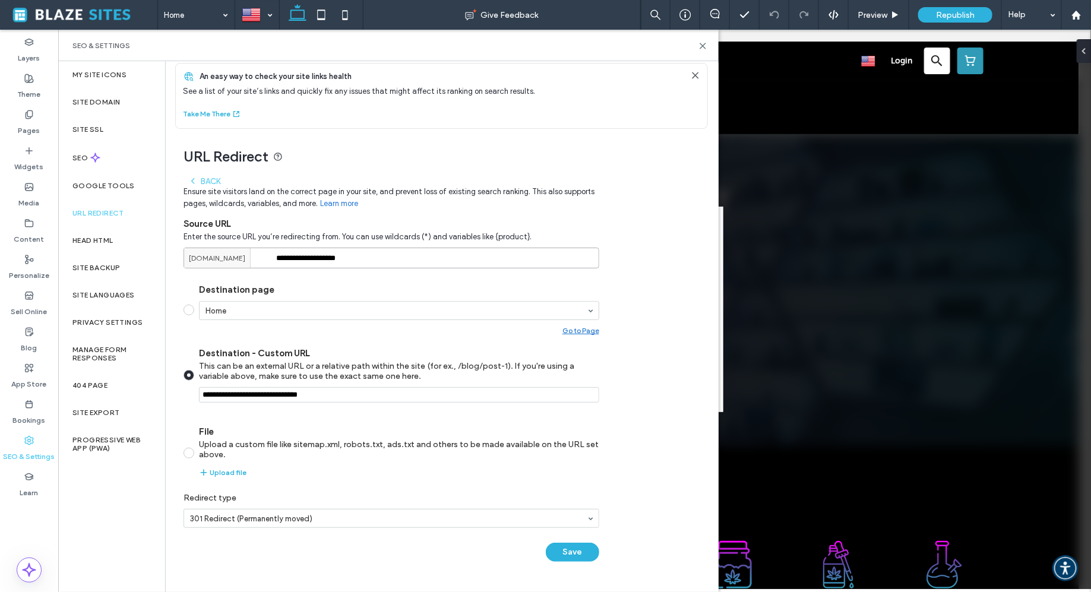
drag, startPoint x: 377, startPoint y: 257, endPoint x: 194, endPoint y: 253, distance: 183.0
click at [194, 253] on div "**********" at bounding box center [392, 258] width 416 height 21
click at [188, 258] on div "www.doobienights.com" at bounding box center [217, 258] width 67 height 20
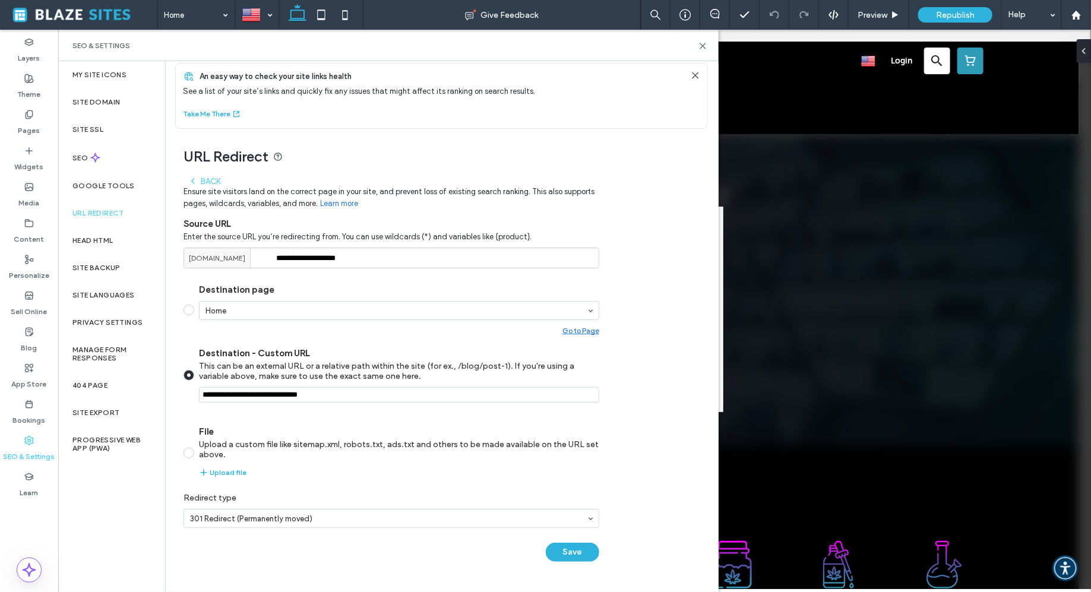
click at [188, 258] on div "www.doobienights.com" at bounding box center [217, 258] width 67 height 20
click at [207, 255] on span "www.doobienights.com" at bounding box center [217, 258] width 56 height 11
drag, startPoint x: 274, startPoint y: 256, endPoint x: 359, endPoint y: 267, distance: 85.7
click at [359, 267] on div "**********" at bounding box center [392, 258] width 416 height 21
drag, startPoint x: 360, startPoint y: 259, endPoint x: 262, endPoint y: 258, distance: 98.0
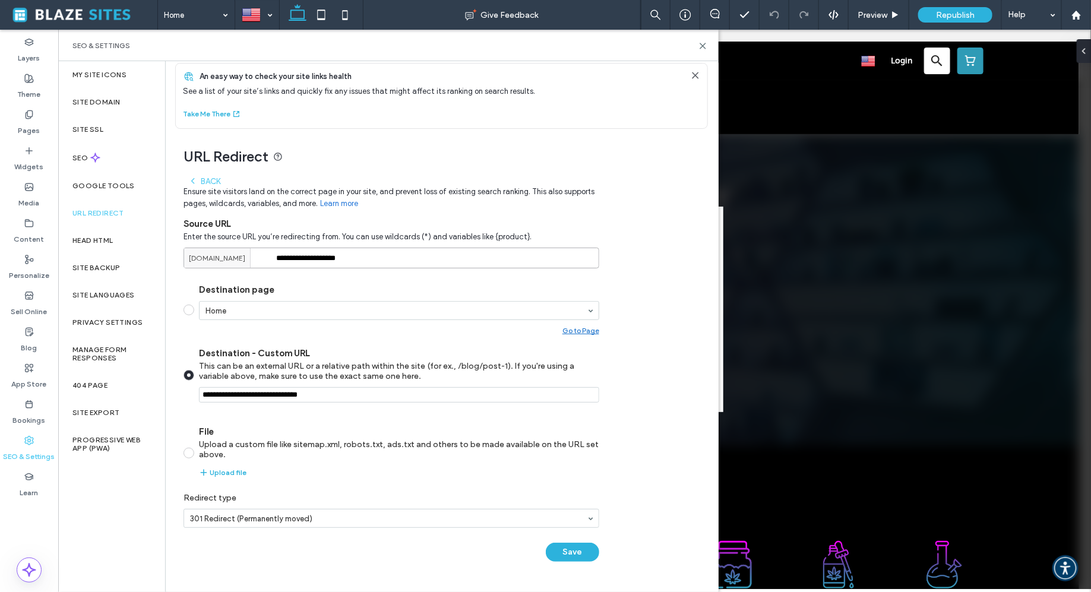
click at [262, 258] on div "**********" at bounding box center [392, 258] width 416 height 21
click at [308, 390] on input "Destination - Custom URL This can be an external URL or a relative path within …" at bounding box center [399, 394] width 400 height 15
click at [91, 211] on label "URL Redirect" at bounding box center [98, 213] width 52 height 8
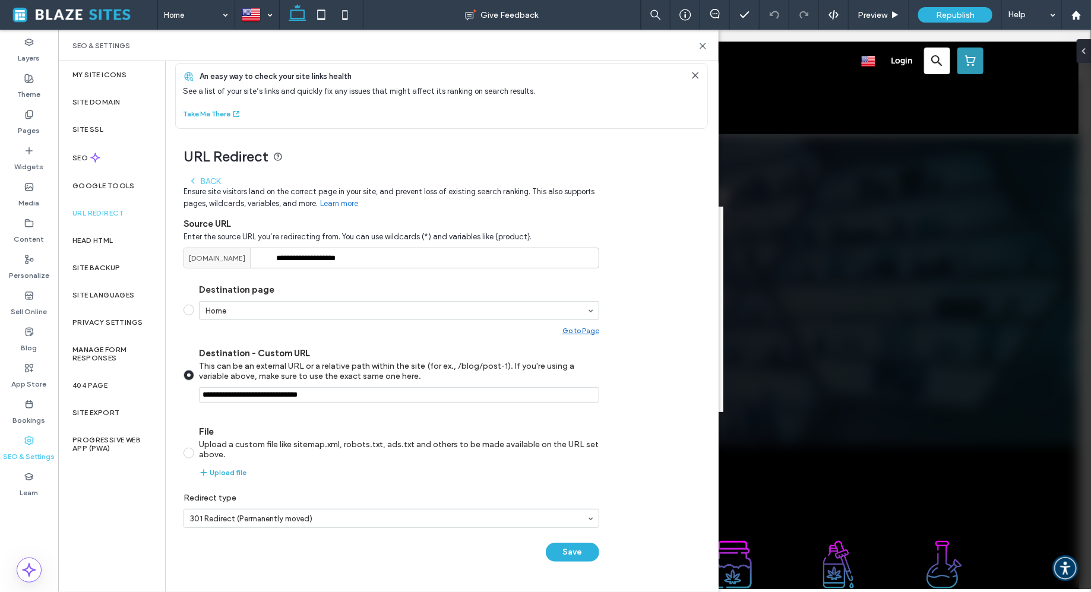
scroll to position [0, 0]
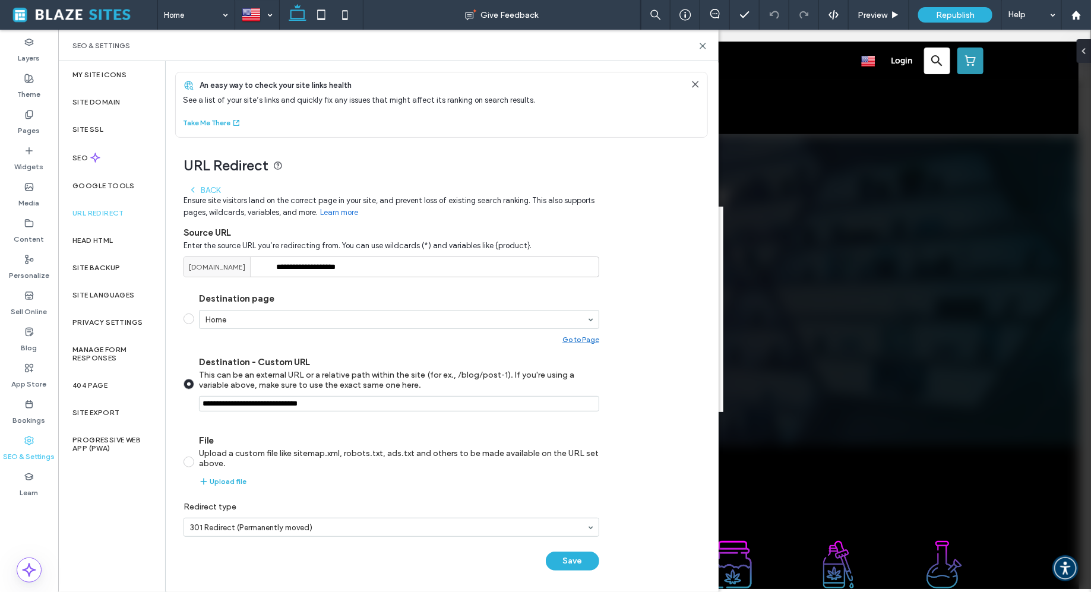
click at [691, 81] on icon at bounding box center [696, 85] width 10 height 10
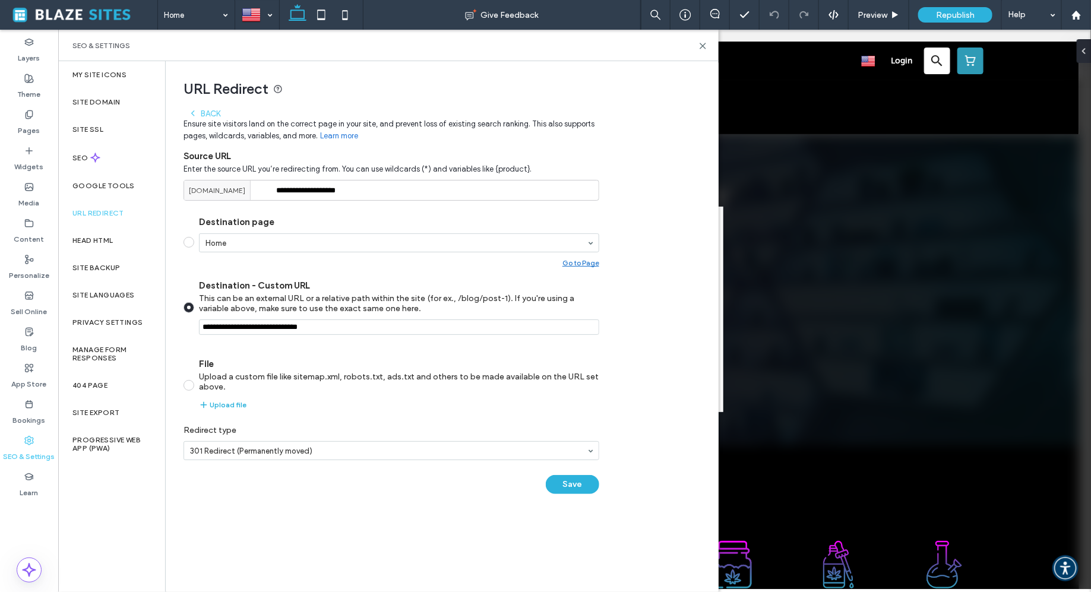
click at [697, 46] on div "SEO & Settings" at bounding box center [388, 46] width 632 height 10
click at [710, 43] on div "SEO & Settings" at bounding box center [388, 45] width 661 height 31
click at [121, 194] on div "Google Tools" at bounding box center [111, 185] width 107 height 27
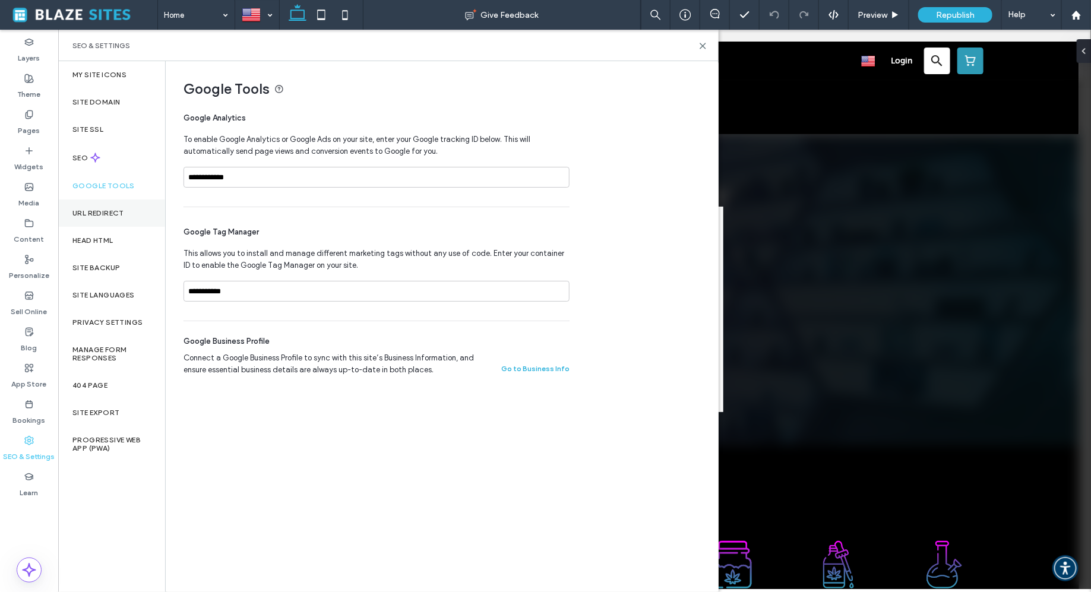
click at [121, 209] on label "URL Redirect" at bounding box center [98, 213] width 52 height 8
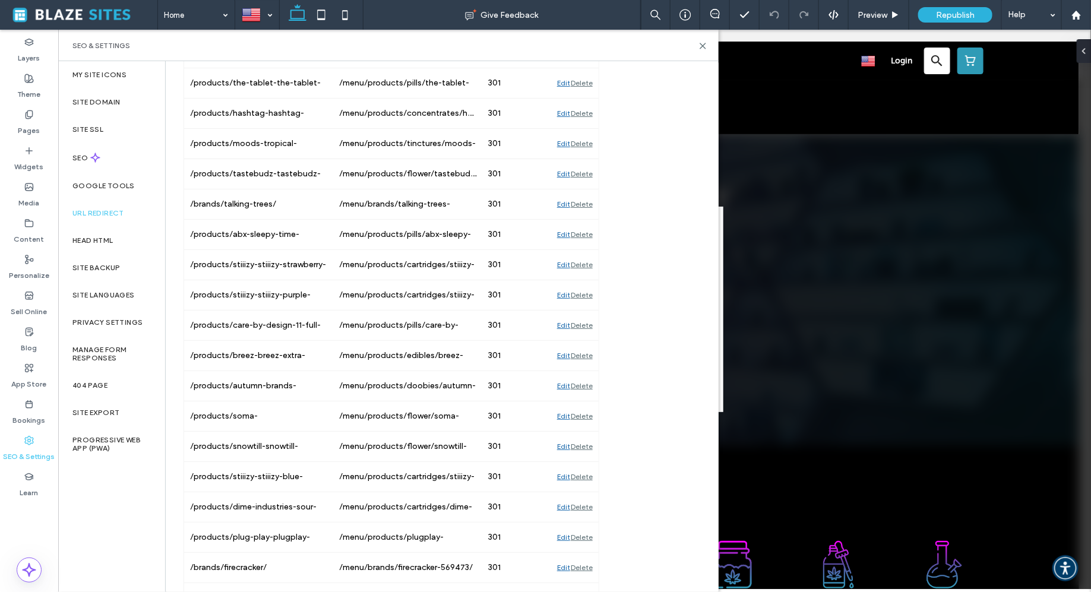
scroll to position [34525, 0]
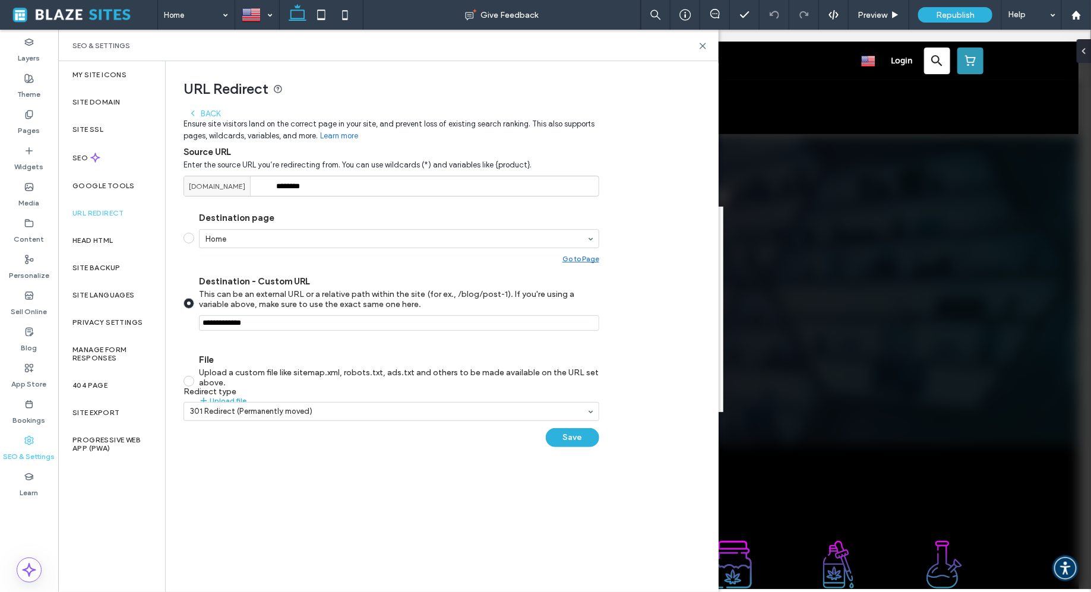
scroll to position [0, 0]
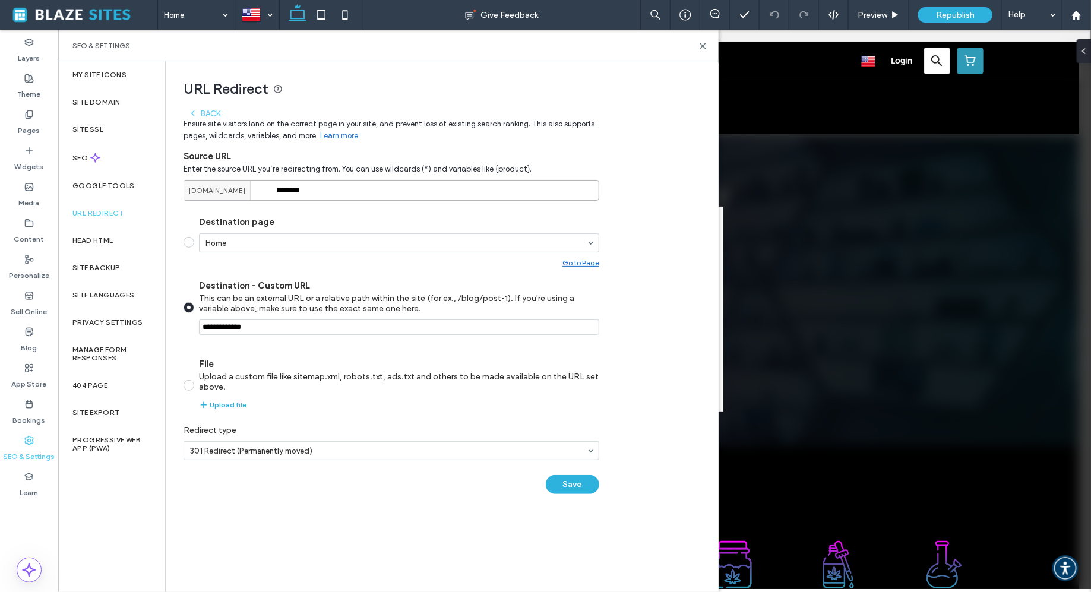
click at [337, 194] on input "********" at bounding box center [392, 190] width 416 height 21
click at [194, 115] on icon at bounding box center [193, 114] width 10 height 10
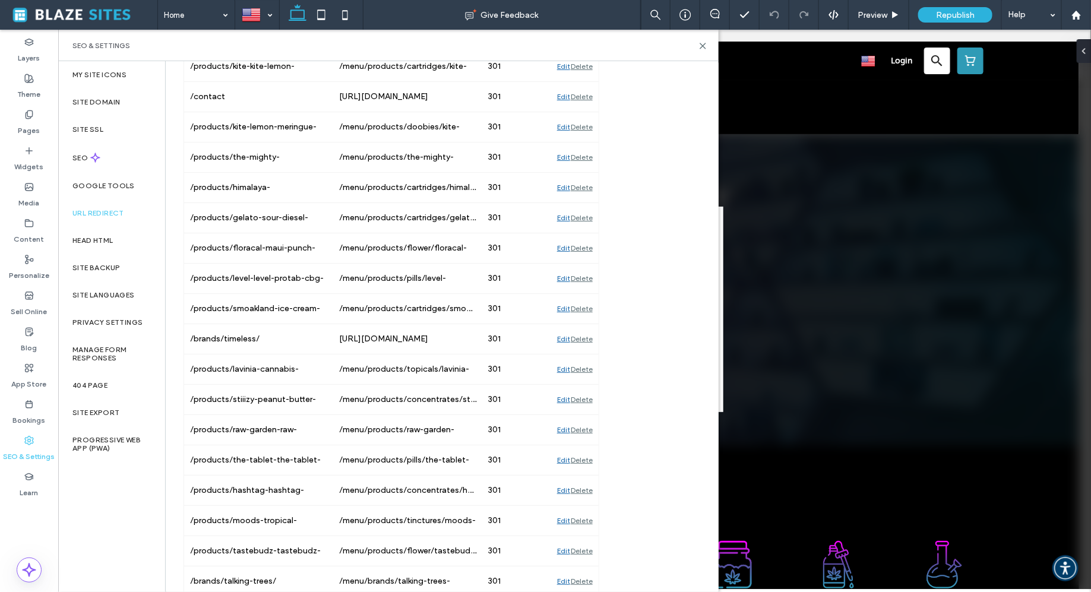
scroll to position [34501, 0]
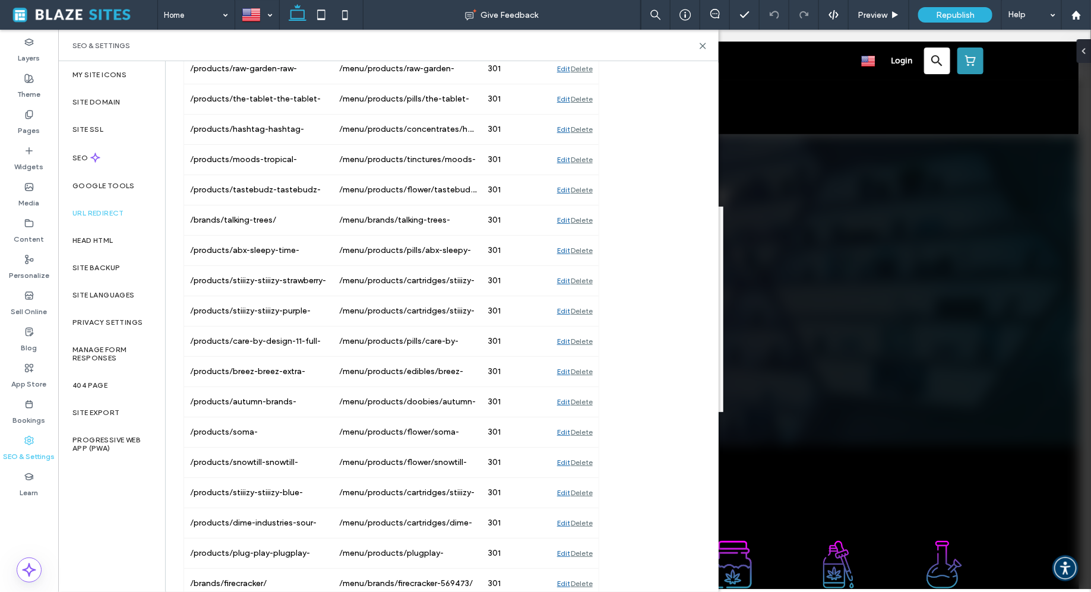
click at [973, 19] on span "Republish" at bounding box center [955, 15] width 39 height 10
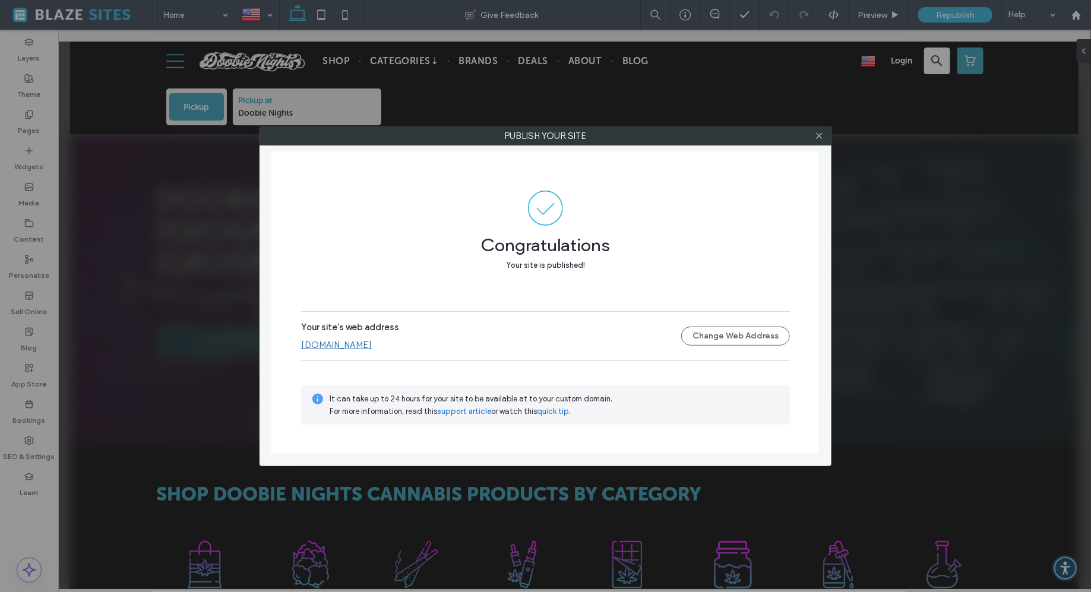
click at [344, 346] on link "www.doobienights.com" at bounding box center [336, 345] width 71 height 11
click at [821, 138] on icon at bounding box center [819, 135] width 9 height 9
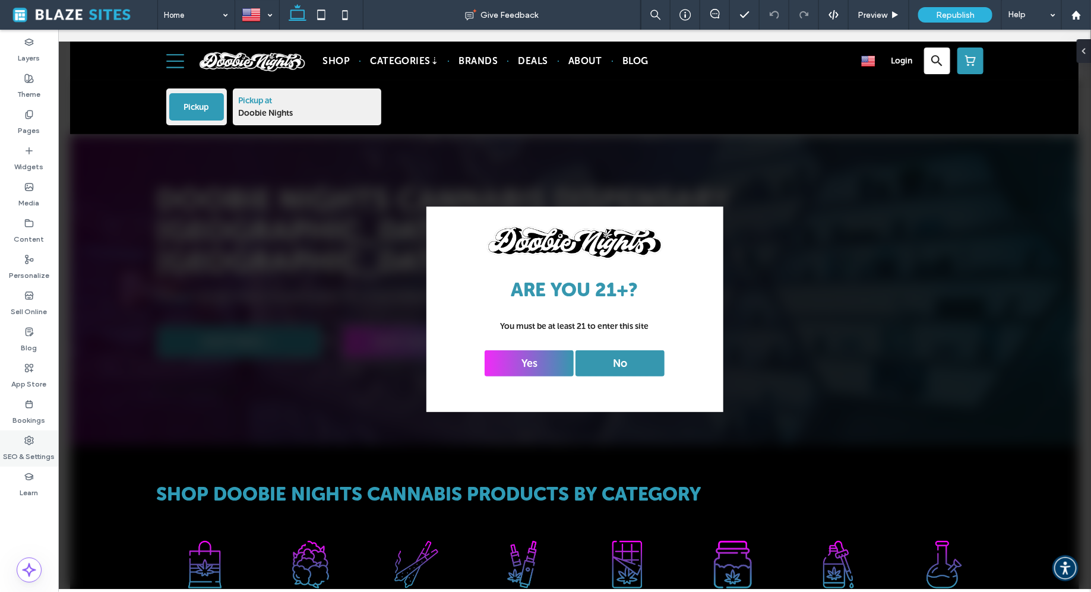
click at [40, 447] on label "SEO & Settings" at bounding box center [30, 453] width 52 height 17
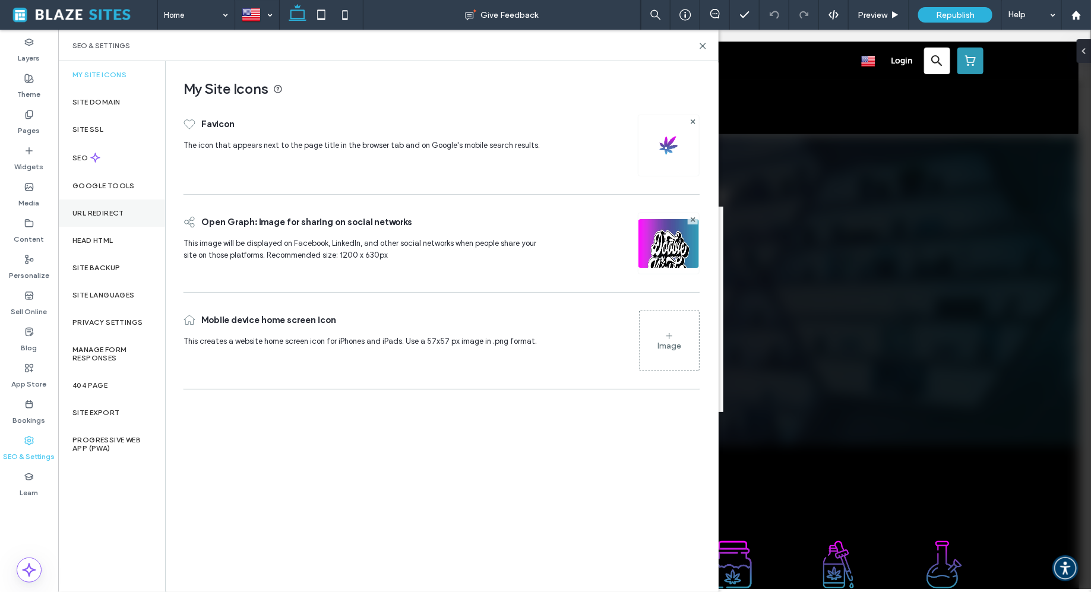
click at [116, 211] on label "URL Redirect" at bounding box center [98, 213] width 52 height 8
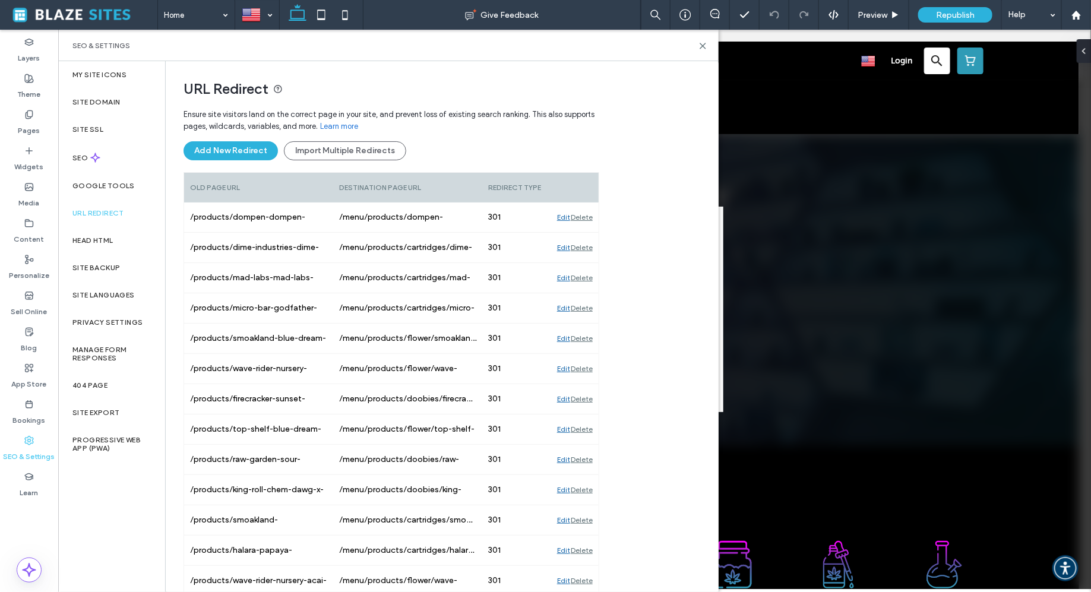
scroll to position [34501, 0]
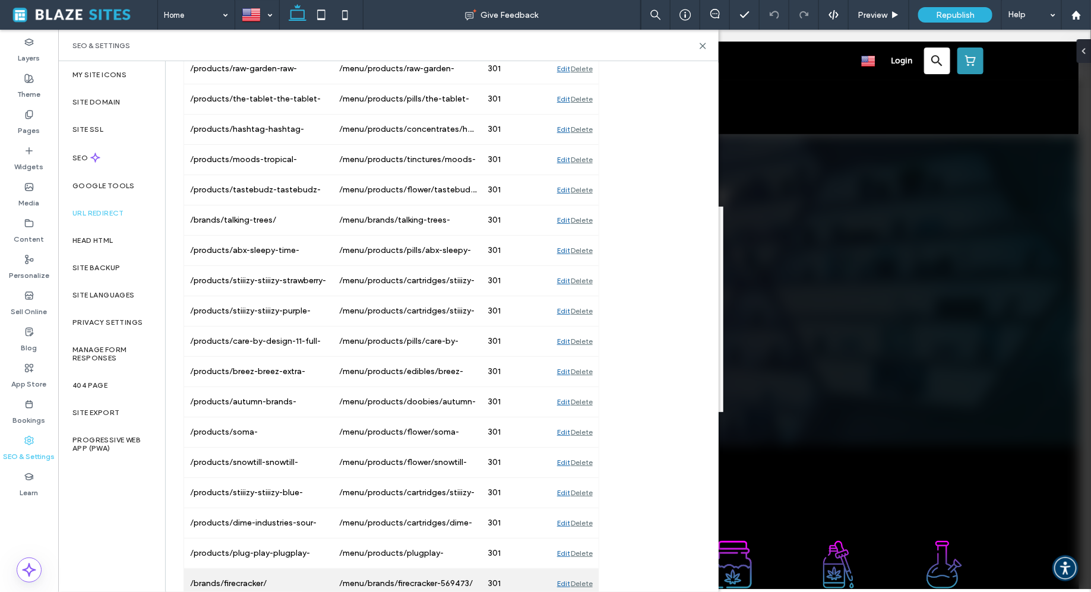
click at [301, 569] on div "/brands/firecracker/" at bounding box center [258, 584] width 149 height 30
drag, startPoint x: 187, startPoint y: 326, endPoint x: 505, endPoint y: 330, distance: 317.8
click at [505, 569] on div "/brands/firecracker/ /menu/brands/firecracker-569473/ 301 Edit Delete" at bounding box center [391, 584] width 415 height 30
copy div "/brands/firecracker/ /menu/brands/firecracker-569473/ 301"
click at [295, 569] on div "/brands/firecracker/" at bounding box center [258, 584] width 149 height 30
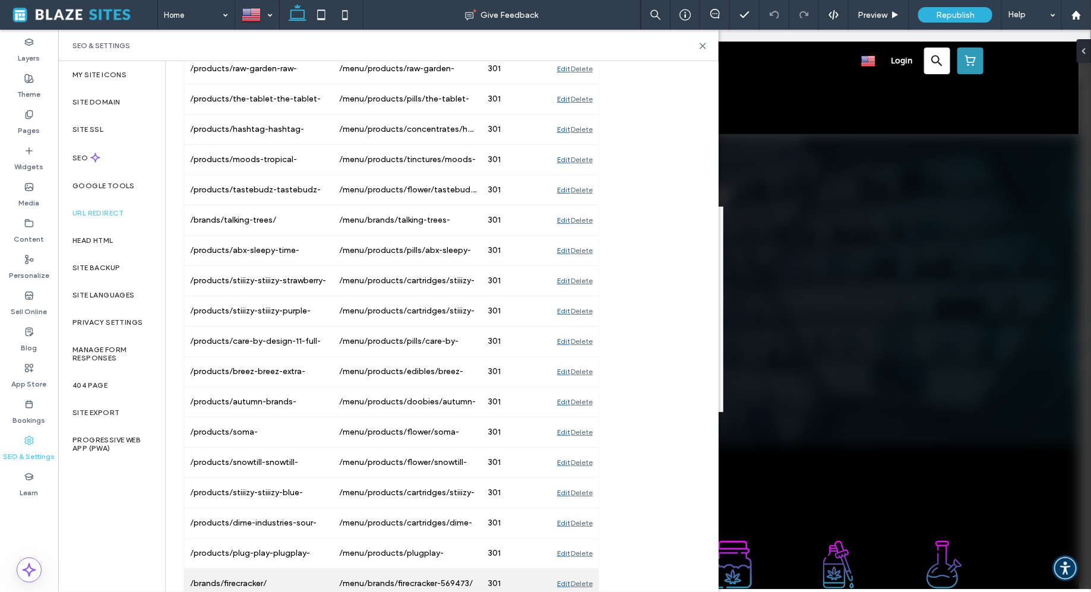
click at [248, 569] on div "/brands/firecracker/" at bounding box center [258, 584] width 149 height 30
copy div "firecracker"
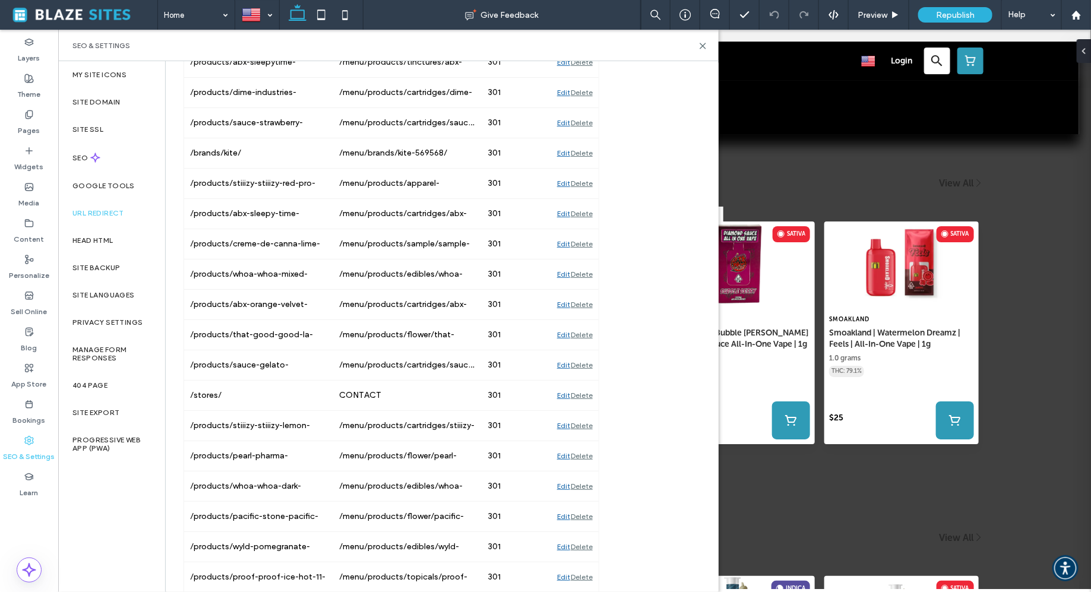
scroll to position [70, 0]
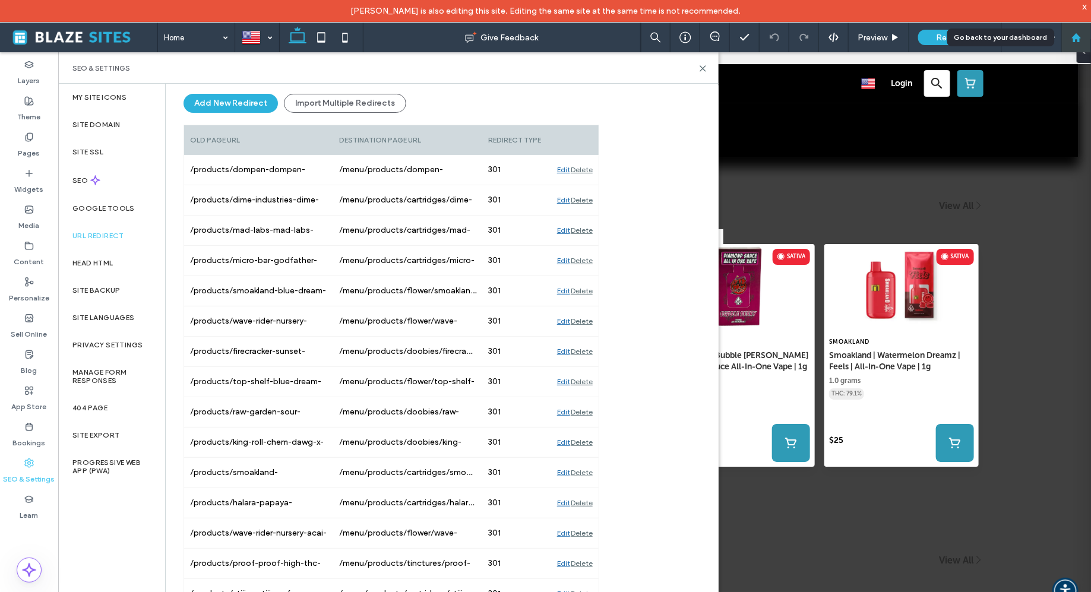
click at [1070, 42] on div at bounding box center [1076, 38] width 29 height 10
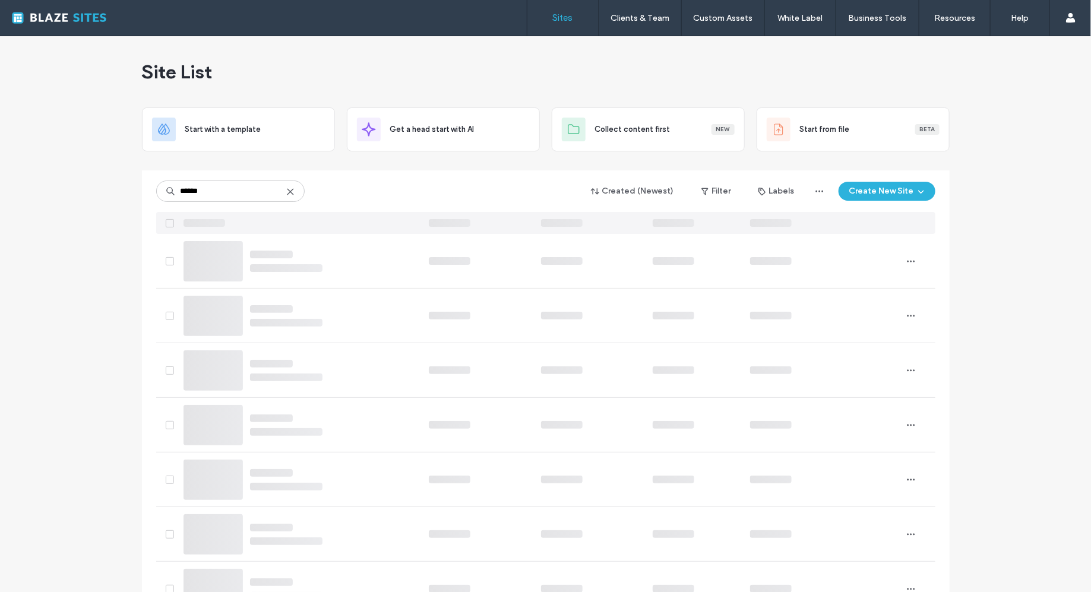
type input "******"
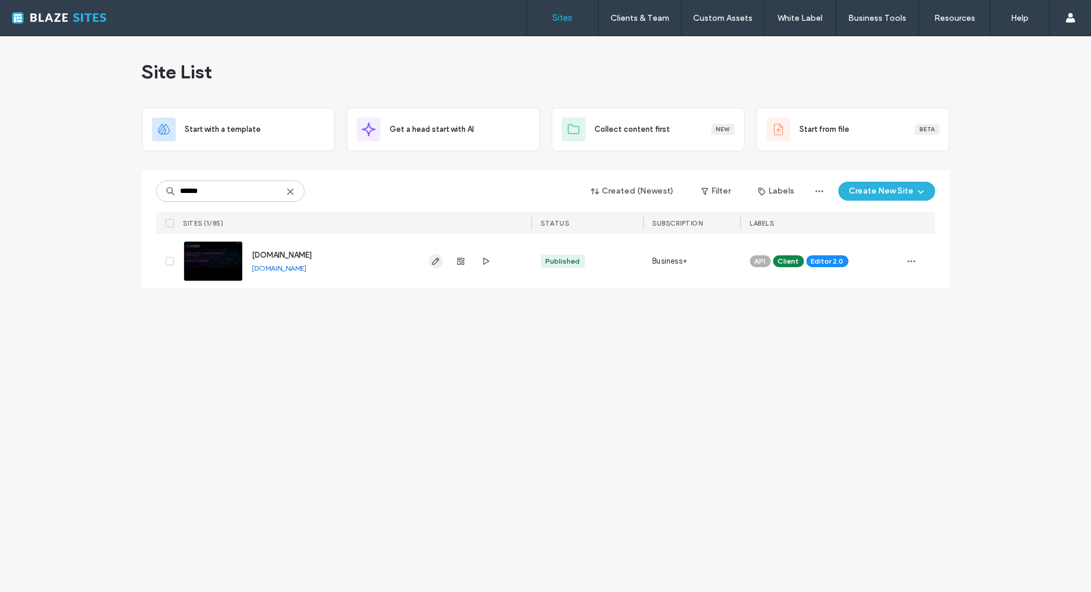
click at [434, 264] on use "button" at bounding box center [435, 261] width 7 height 7
